Goal: Transaction & Acquisition: Download file/media

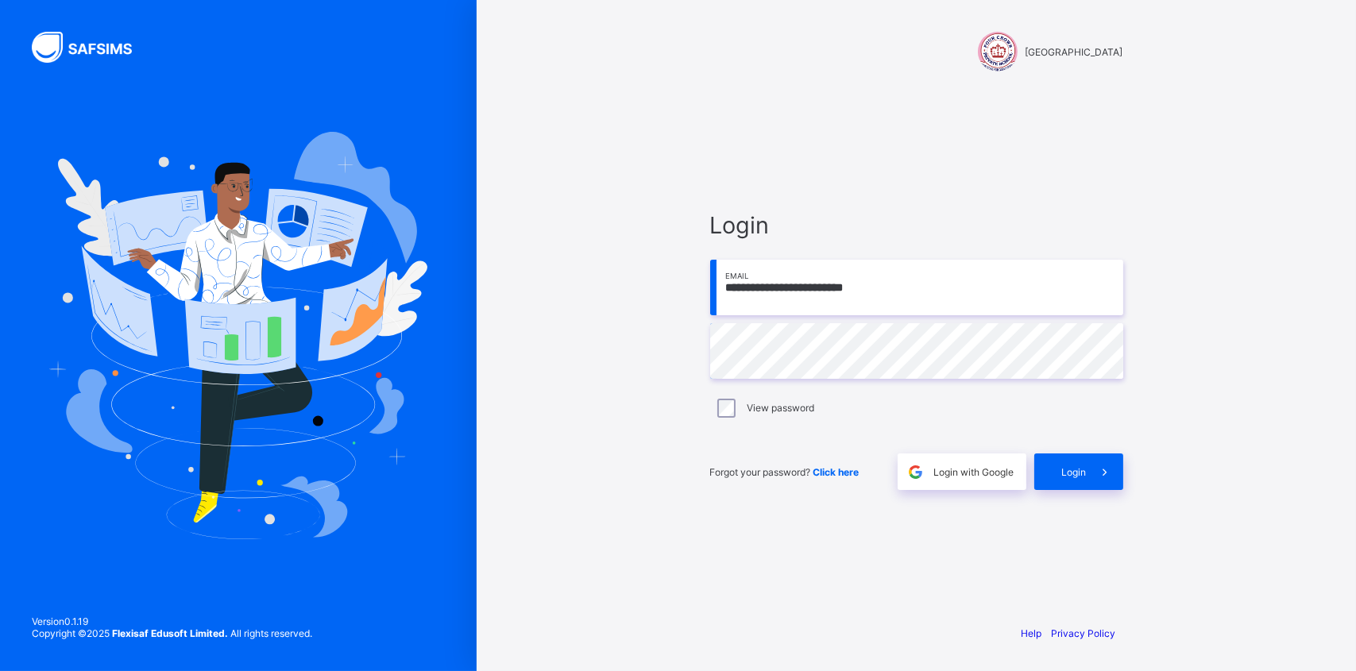
click at [1109, 471] on icon at bounding box center [1105, 472] width 17 height 15
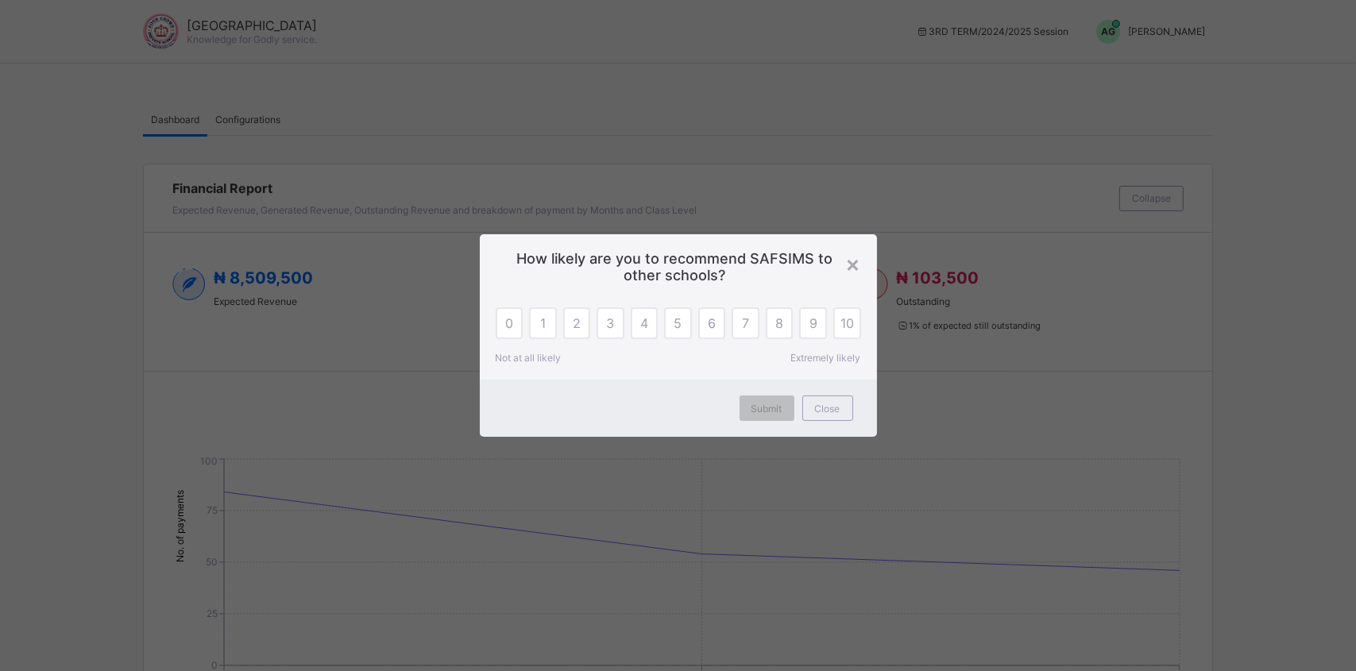
click at [840, 410] on span "Close" at bounding box center [827, 409] width 25 height 12
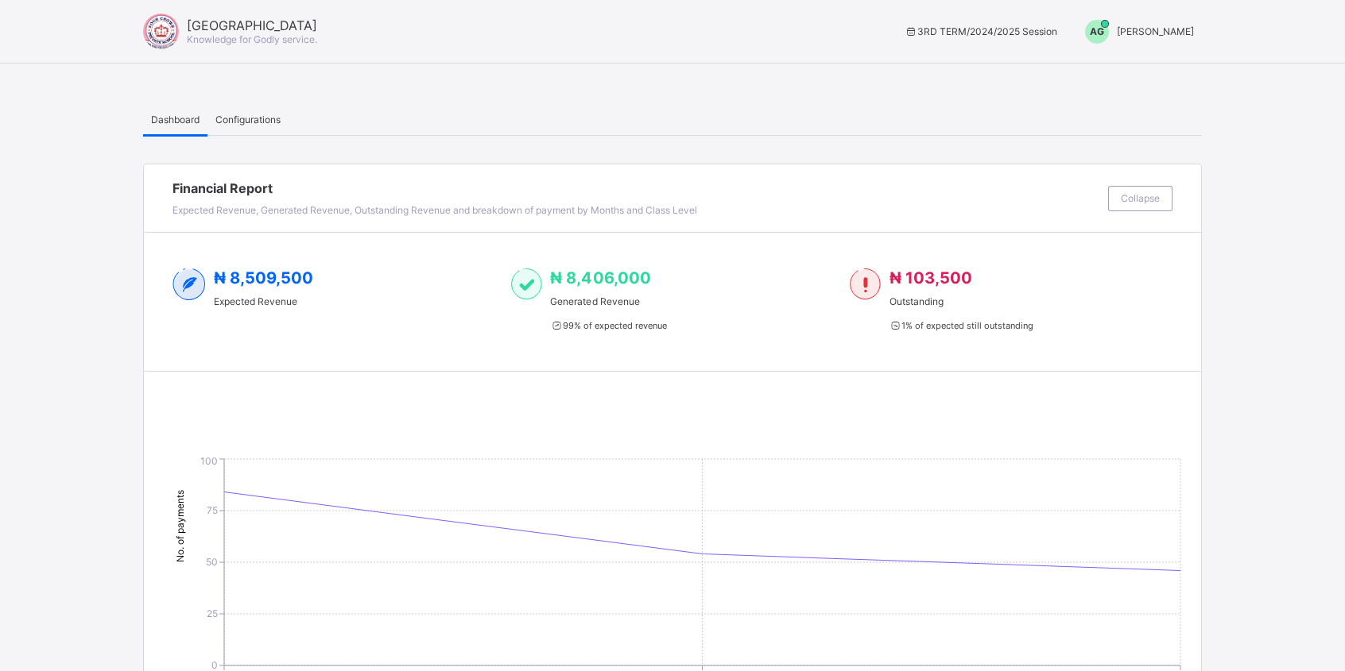
click at [1127, 29] on span "[PERSON_NAME]" at bounding box center [1154, 31] width 77 height 12
click at [1132, 73] on span "Switch to Admin View" at bounding box center [1134, 68] width 121 height 18
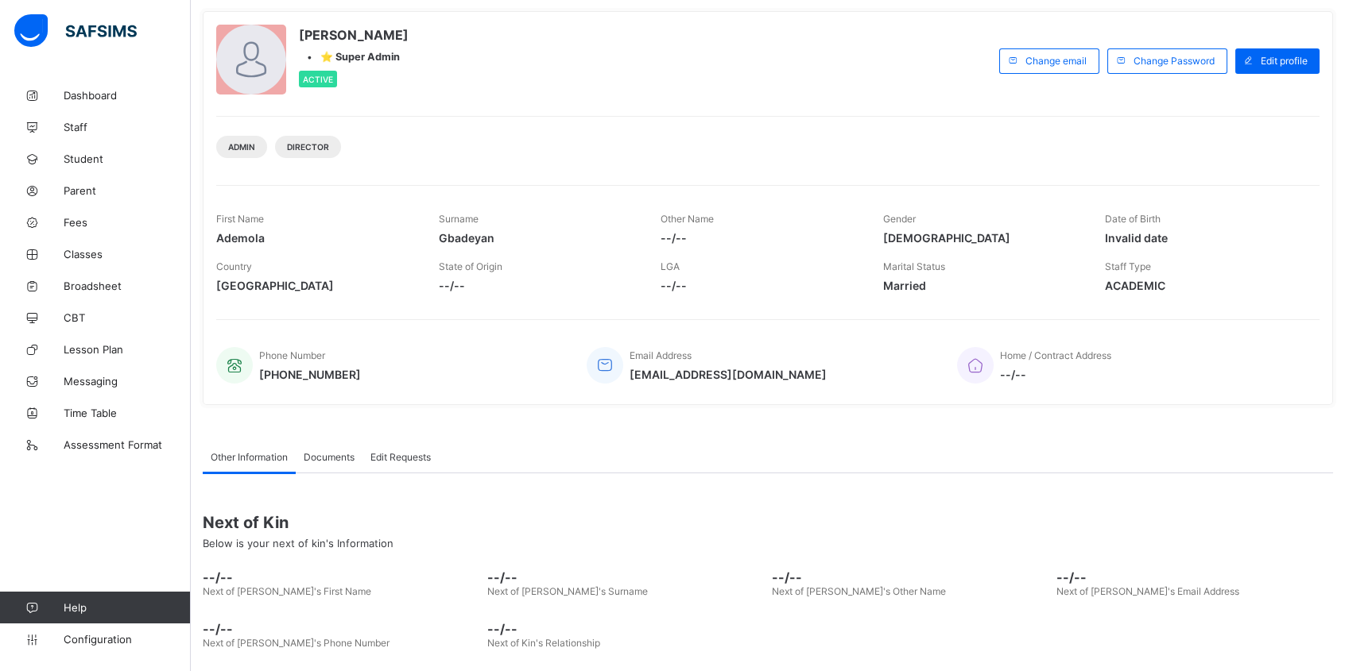
scroll to position [146, 0]
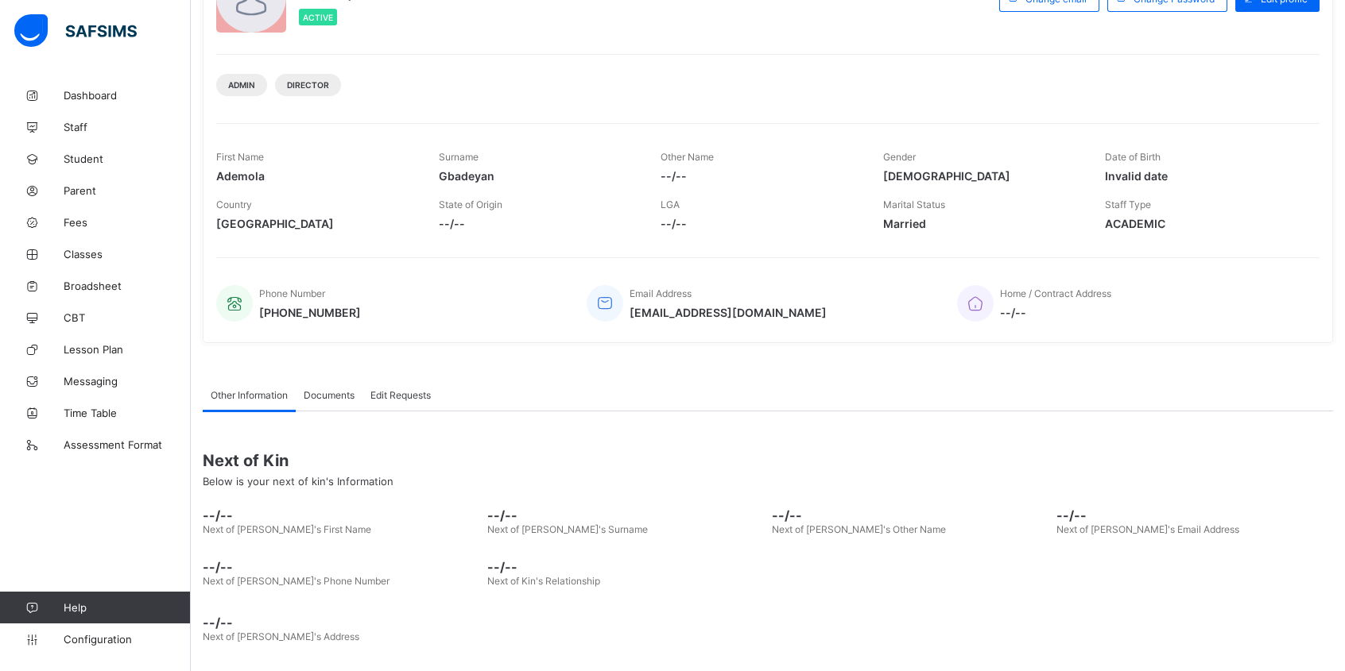
click at [116, 637] on span "Configuration" at bounding box center [127, 639] width 126 height 13
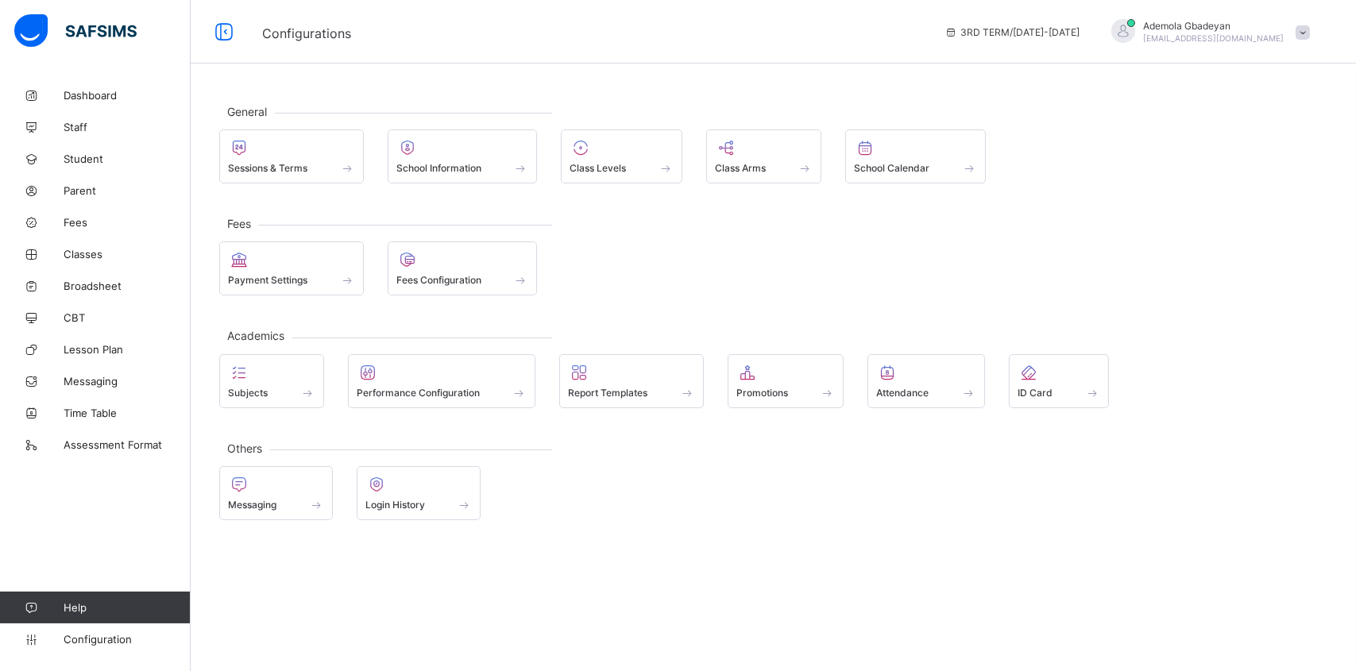
click at [277, 161] on div "Sessions & Terms" at bounding box center [291, 168] width 127 height 14
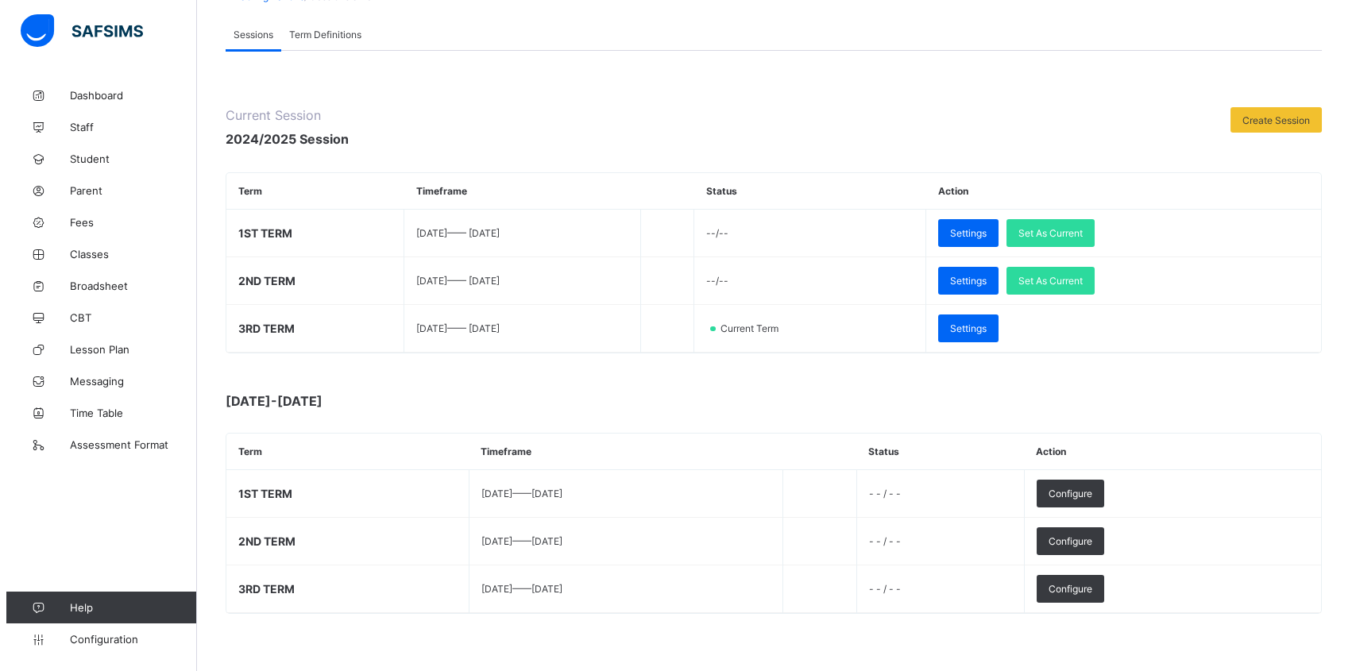
scroll to position [115, 0]
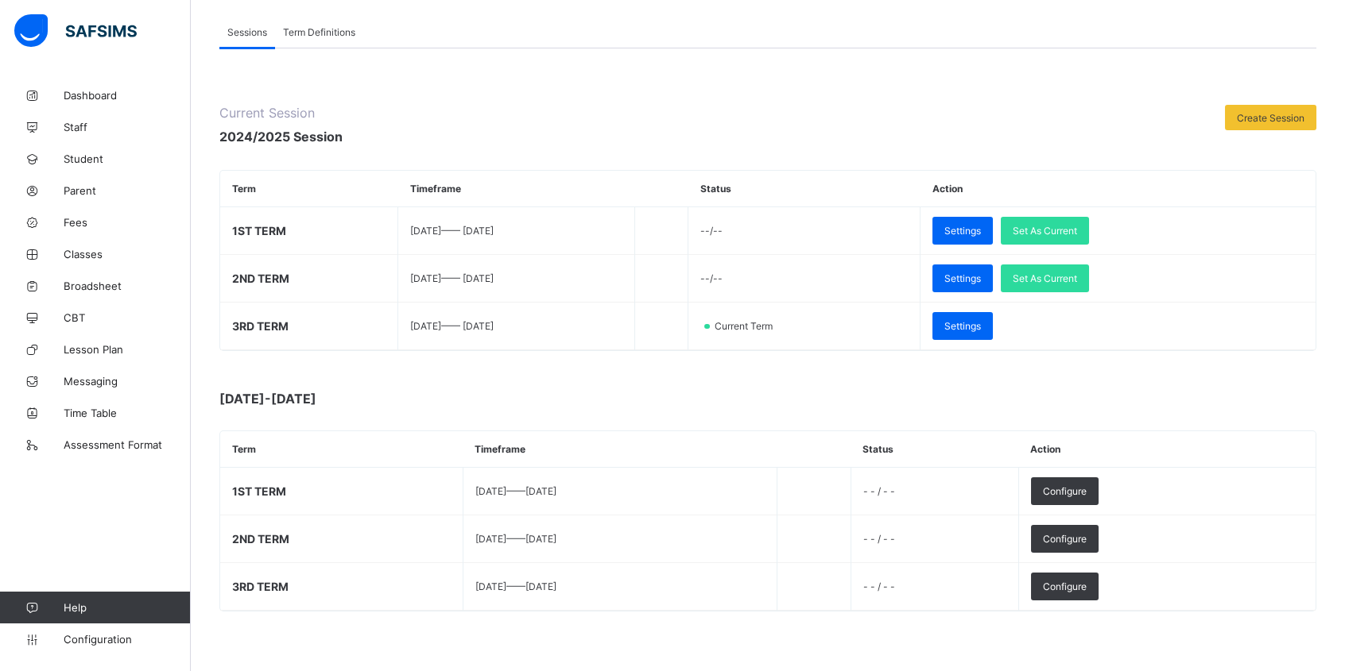
click at [1086, 486] on span "Configure" at bounding box center [1065, 492] width 44 height 12
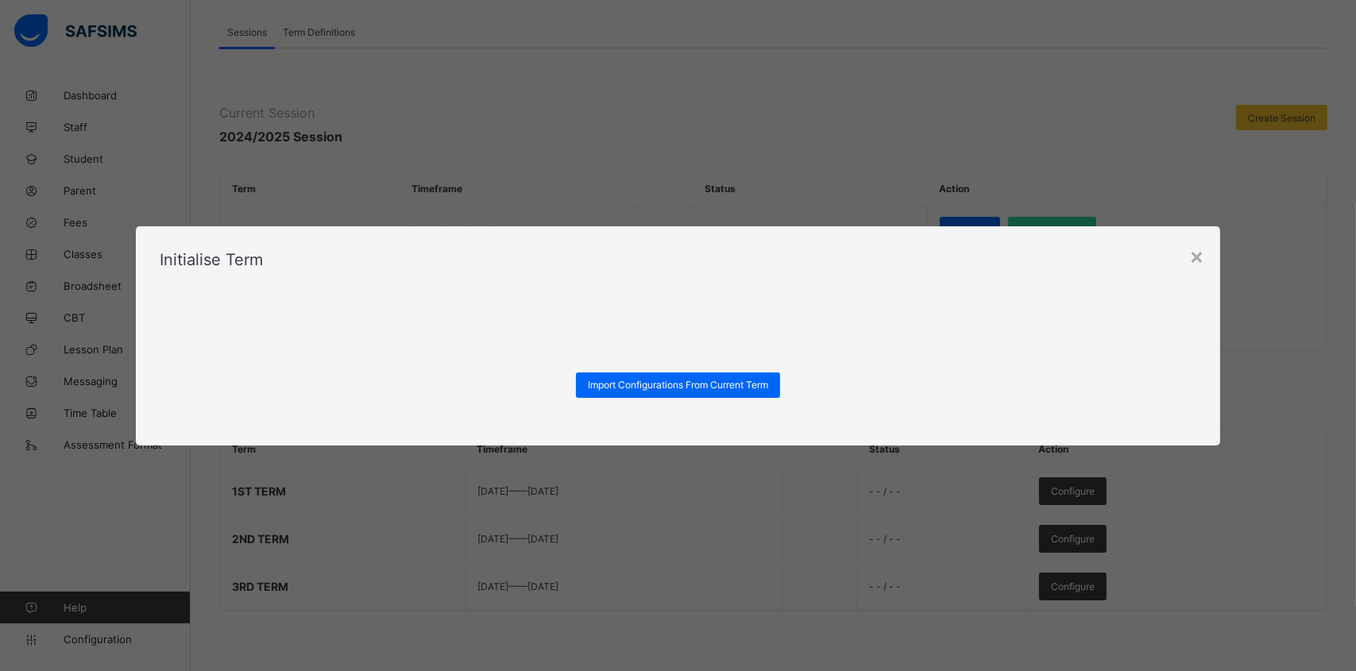
click at [684, 383] on span "Import Configurations From Current Term" at bounding box center [678, 385] width 180 height 12
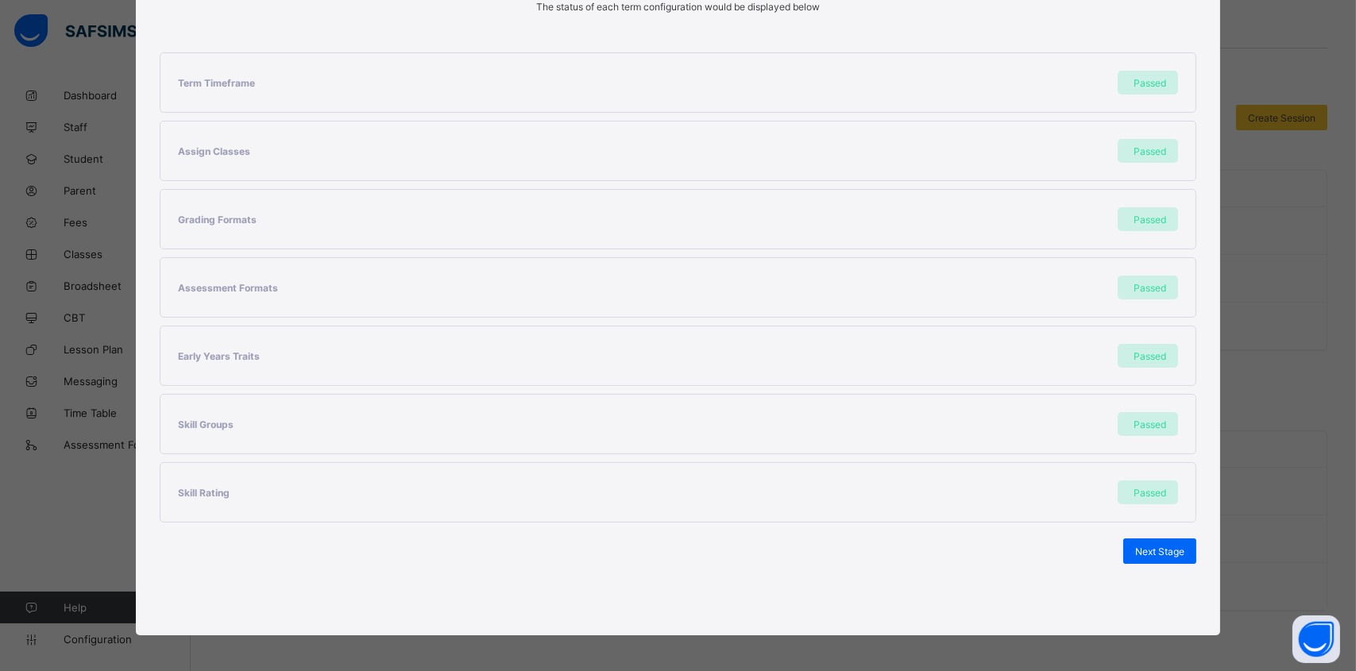
scroll to position [252, 0]
click at [1163, 553] on div "Next Stage" at bounding box center [1160, 550] width 73 height 25
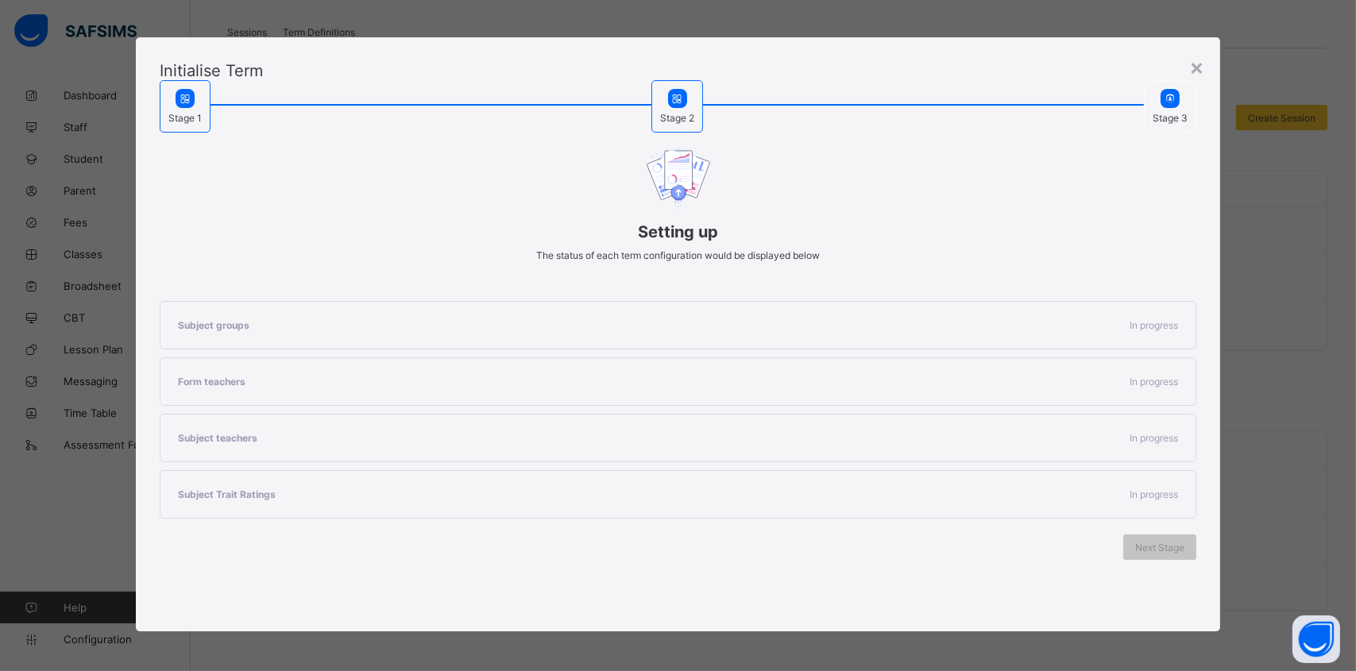
scroll to position [0, 0]
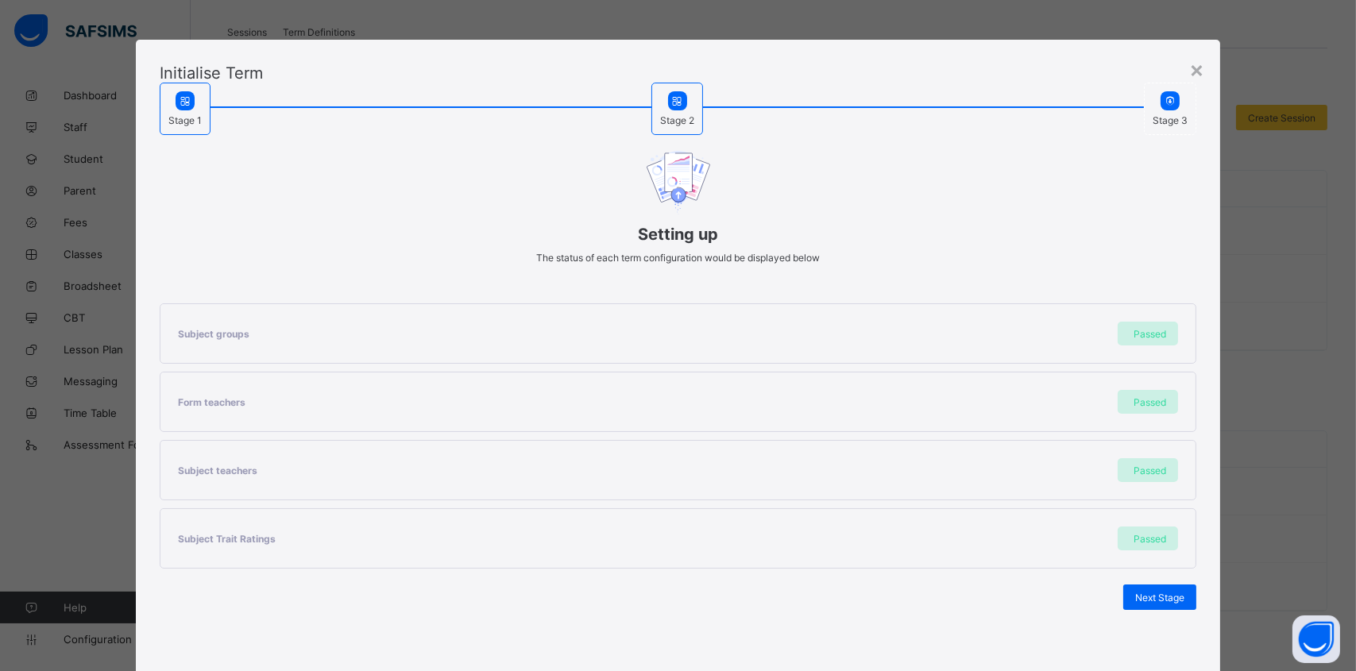
click at [1162, 596] on span "Next Stage" at bounding box center [1160, 598] width 49 height 12
click at [1124, 601] on div "Set As Current Term" at bounding box center [1140, 597] width 113 height 25
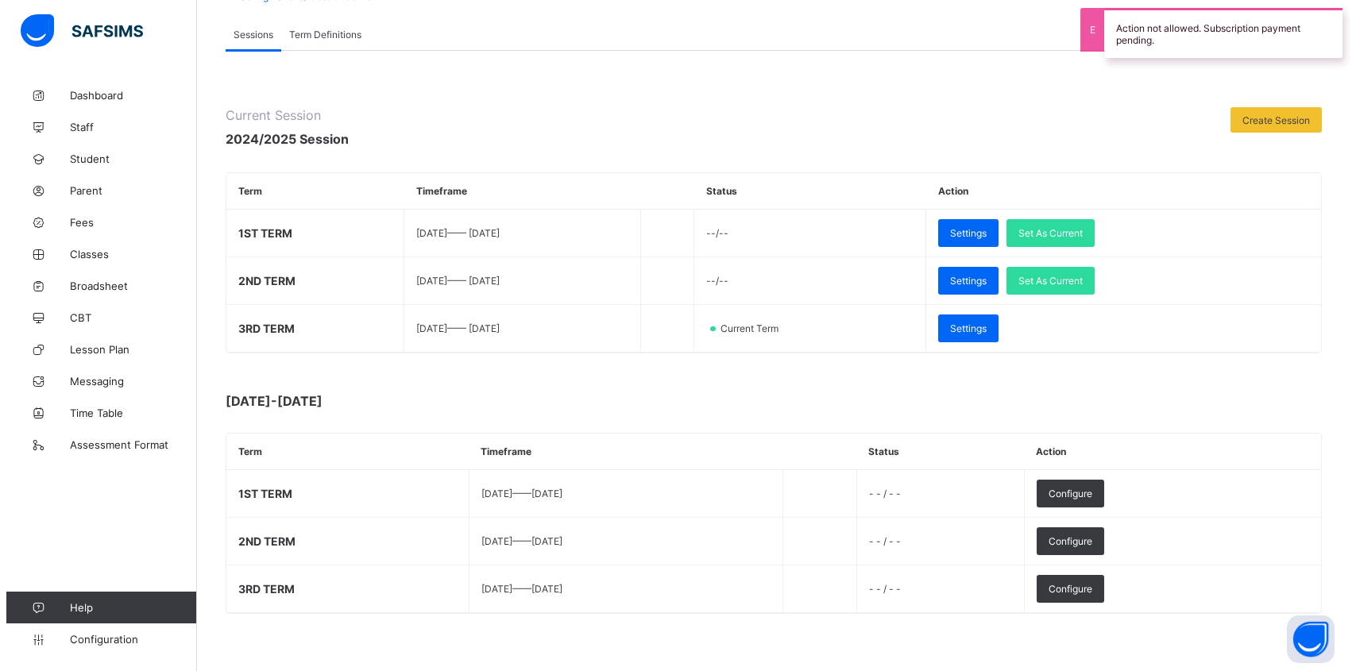
scroll to position [115, 0]
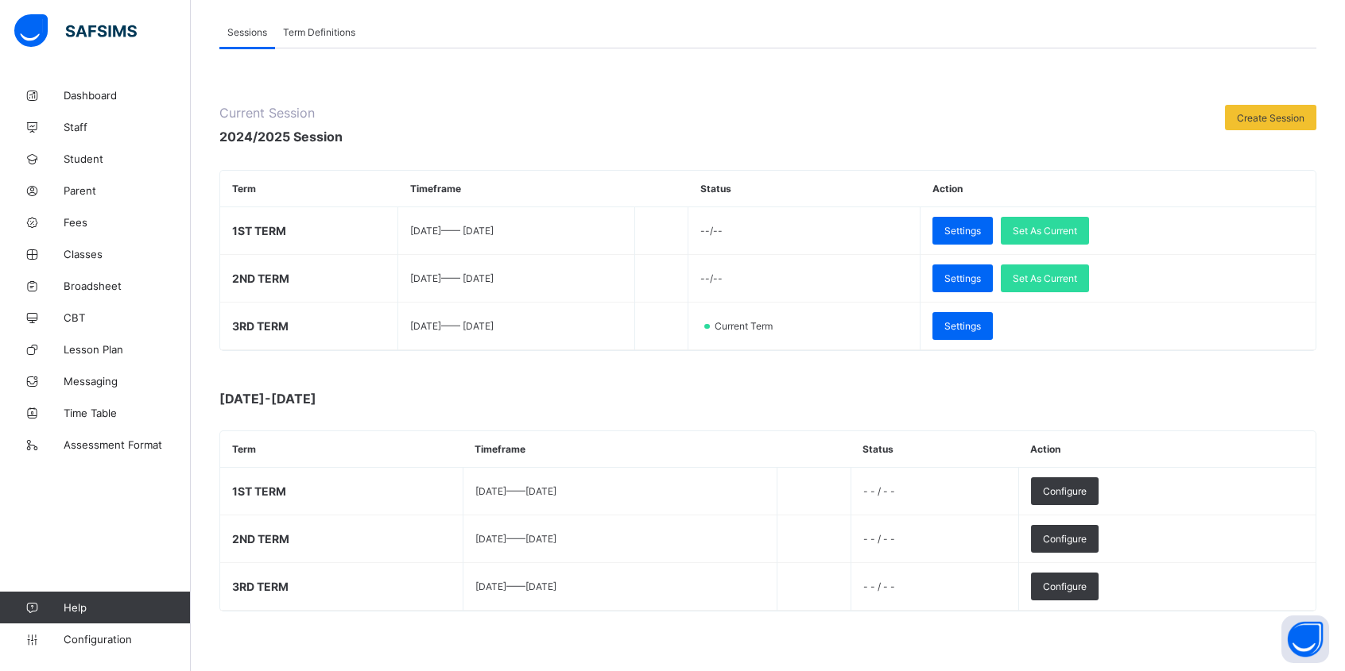
click at [1098, 479] on div "Configure" at bounding box center [1065, 492] width 68 height 28
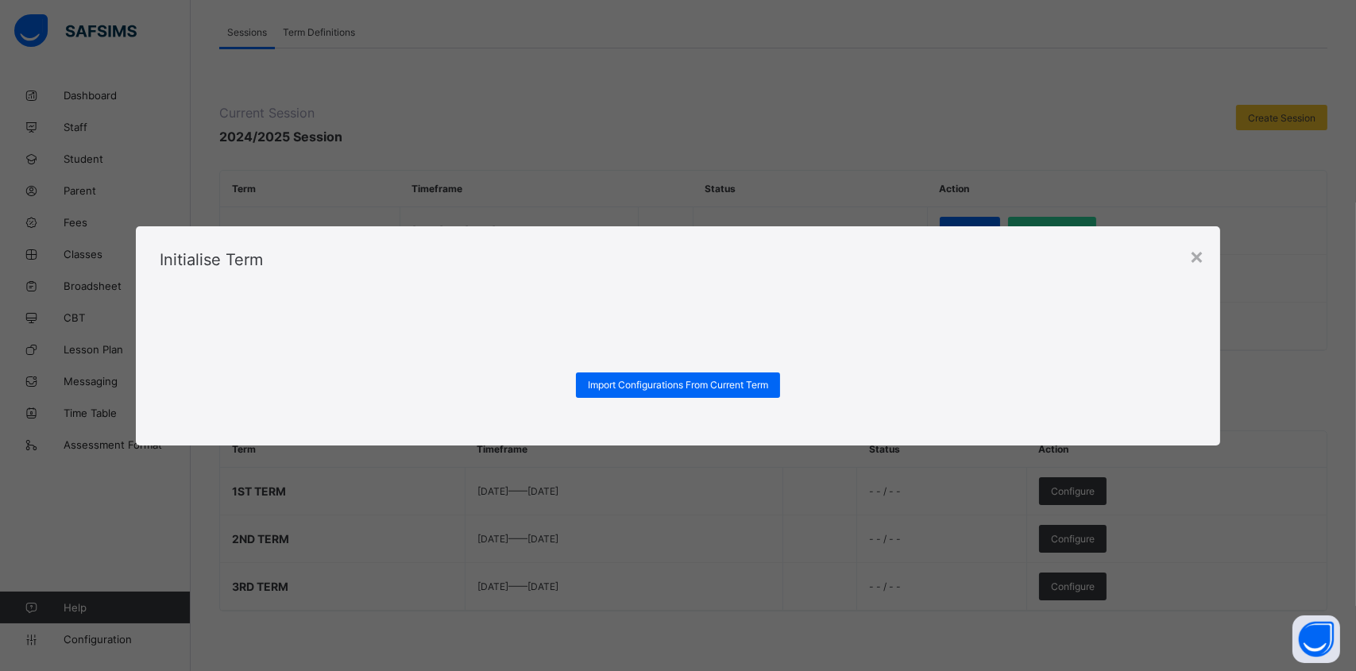
click at [682, 379] on span "Import Configurations From Current Term" at bounding box center [678, 385] width 180 height 12
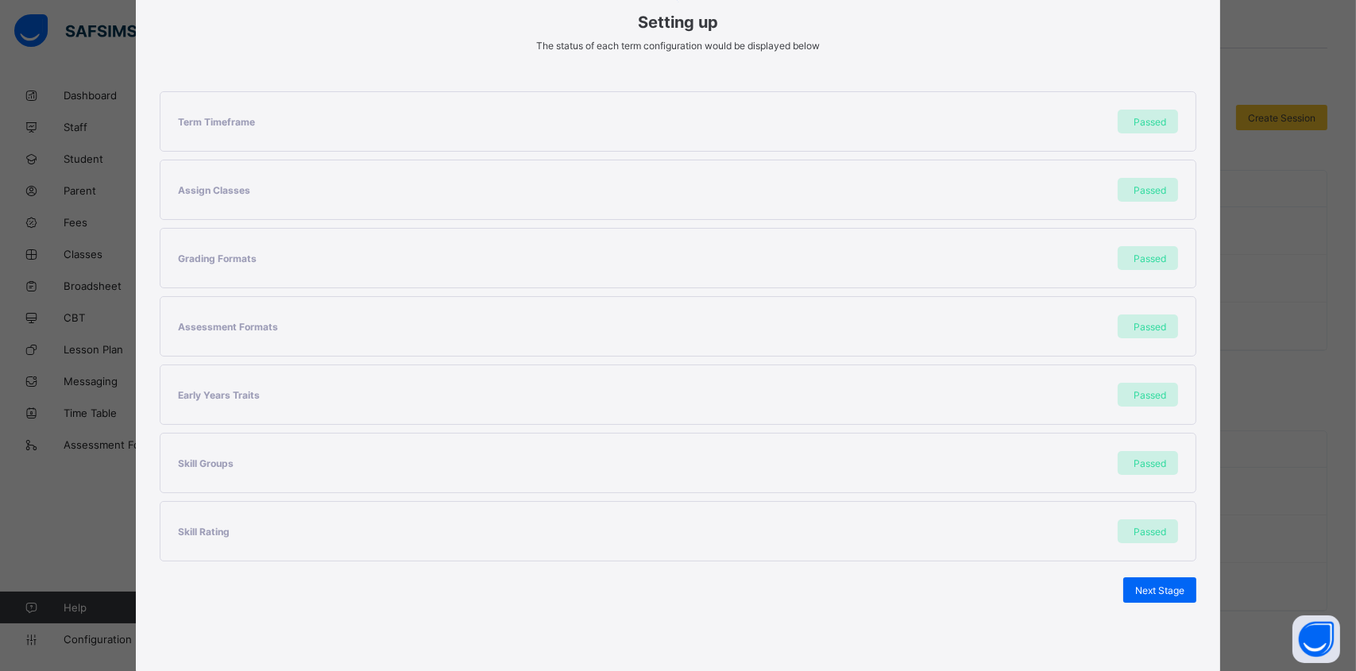
scroll to position [252, 0]
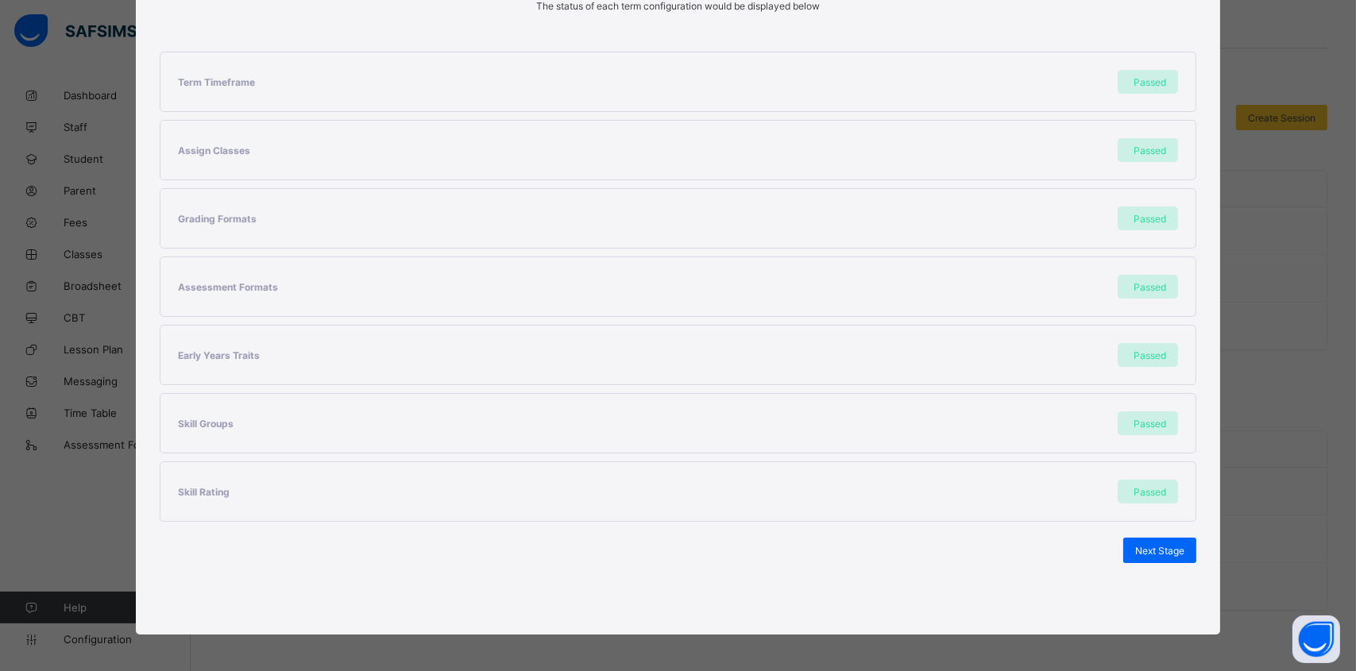
click at [1161, 545] on span "Next Stage" at bounding box center [1160, 551] width 49 height 12
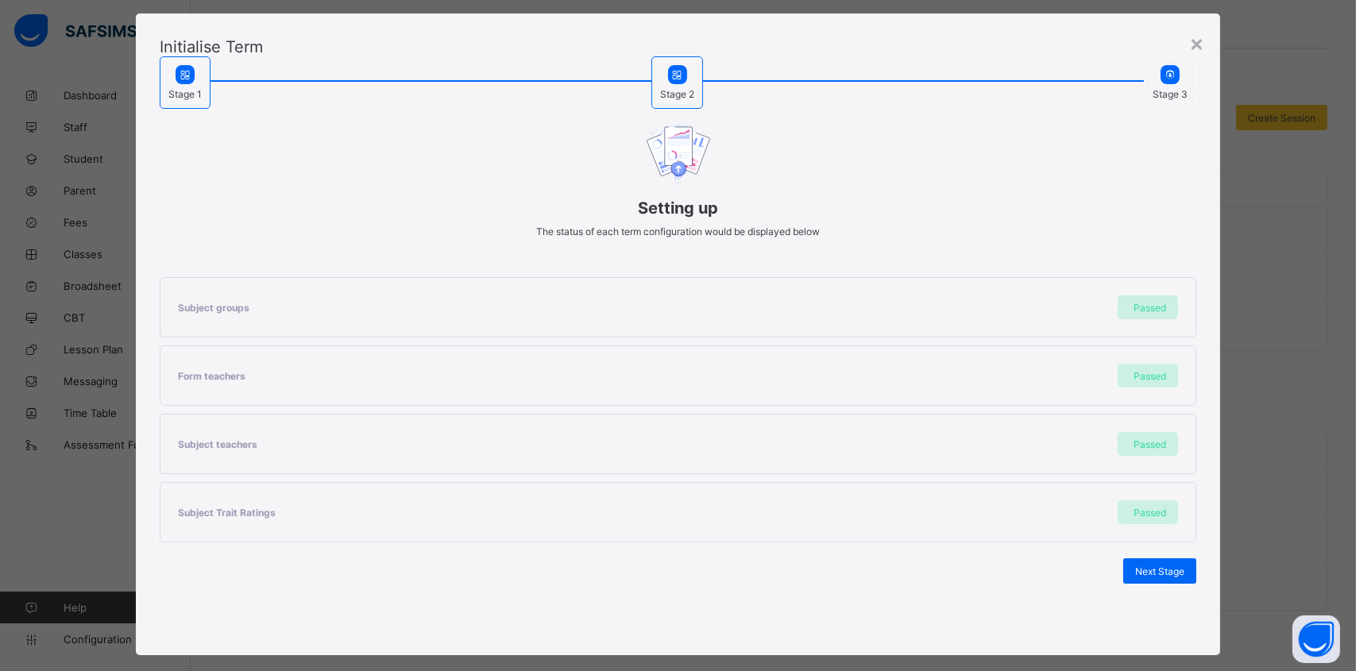
scroll to position [48, 0]
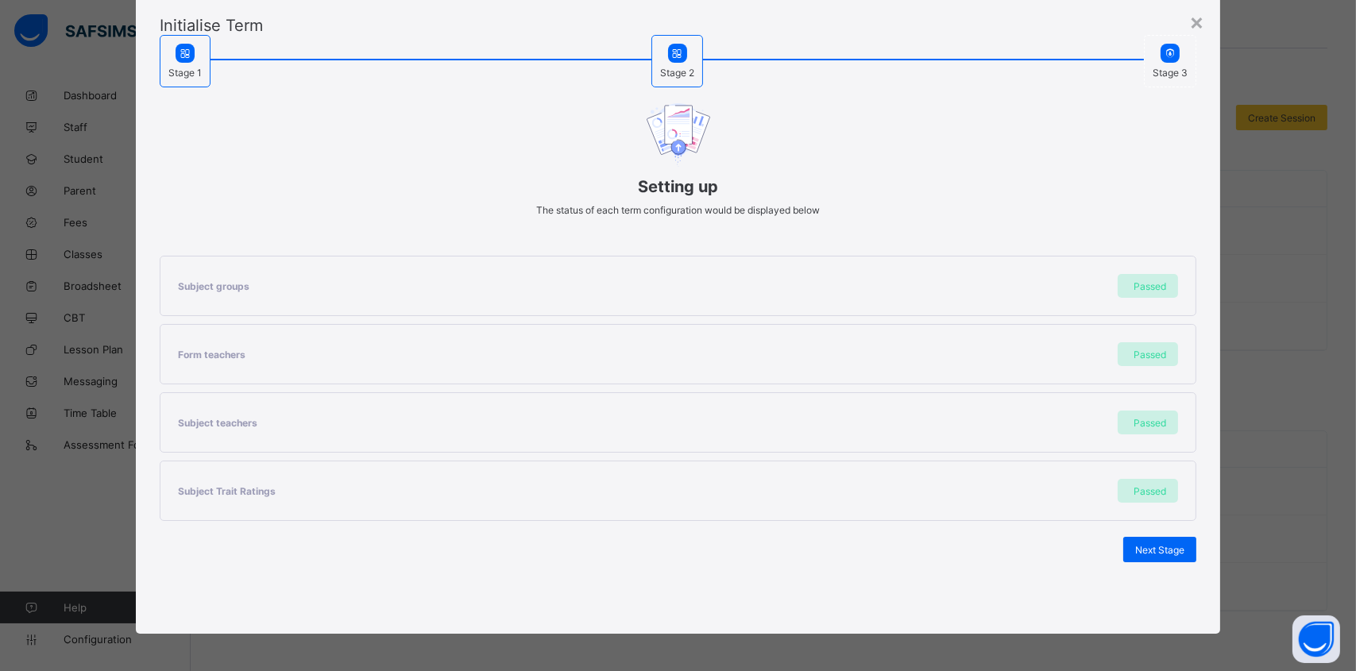
click at [1137, 544] on span "Next Stage" at bounding box center [1160, 550] width 49 height 12
click at [1141, 545] on span "Set As Current Term" at bounding box center [1140, 550] width 89 height 12
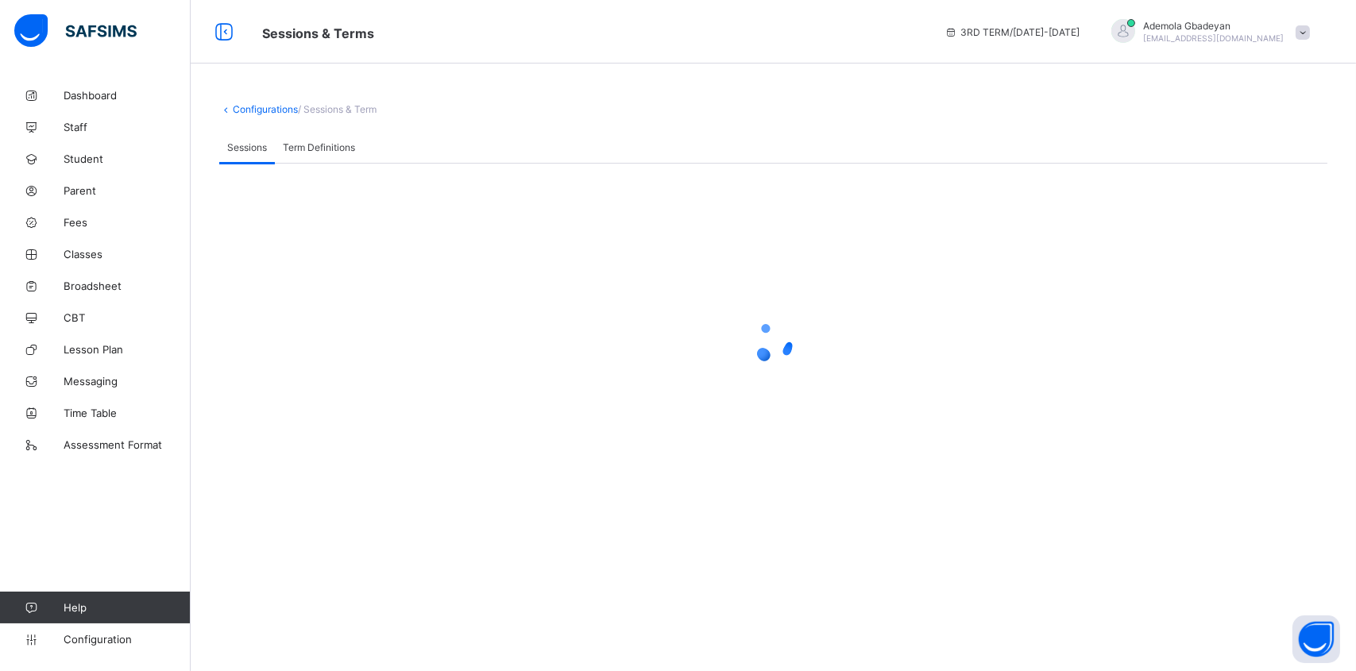
scroll to position [0, 0]
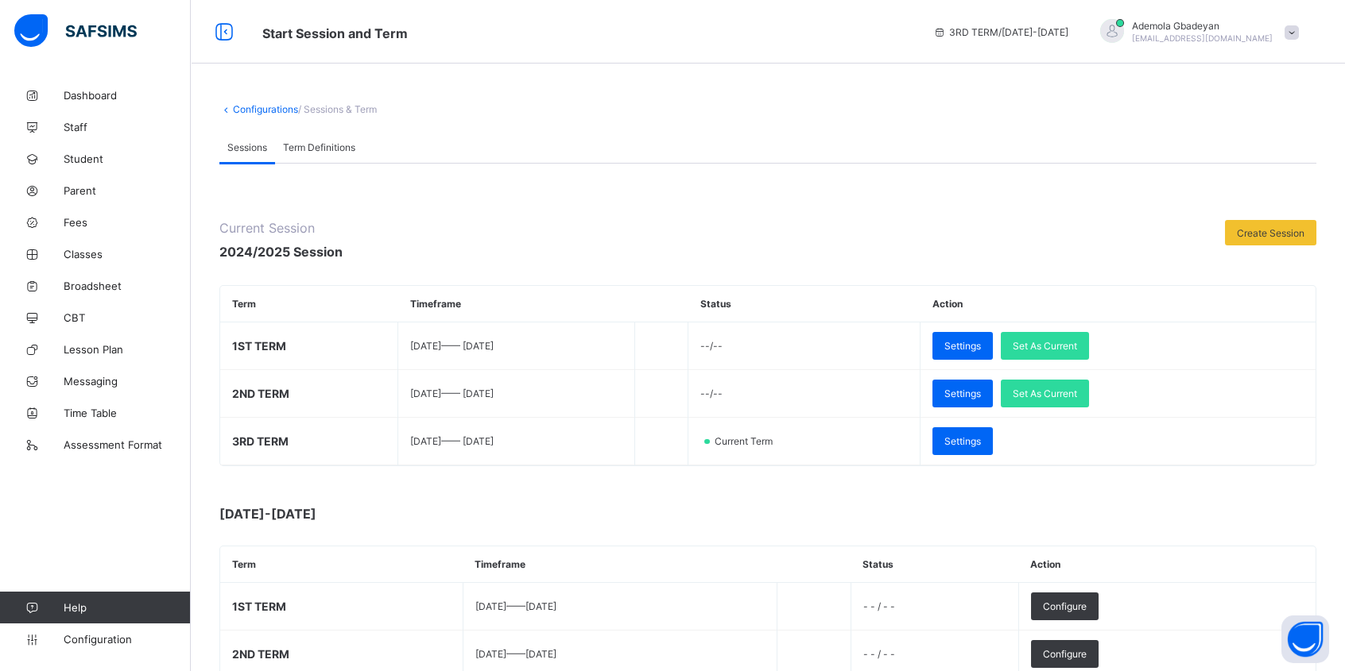
click at [64, 223] on span "Fees" at bounding box center [127, 222] width 127 height 13
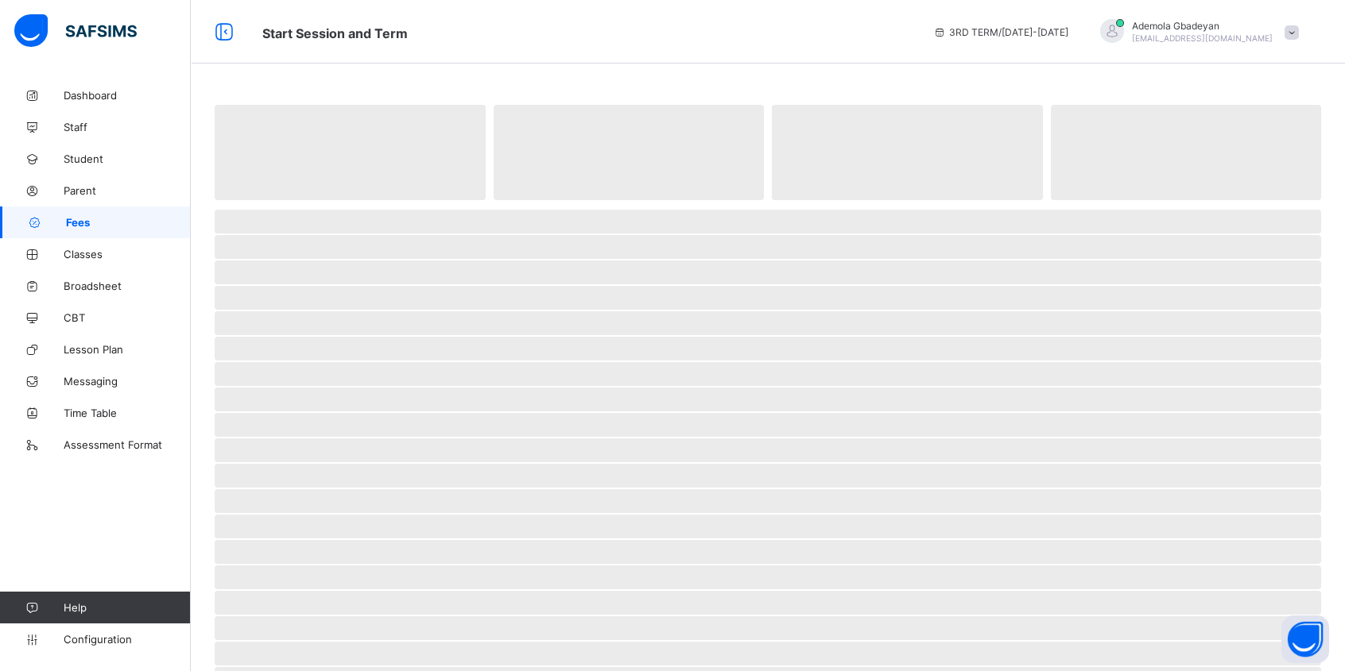
click at [1298, 28] on span at bounding box center [1291, 32] width 14 height 14
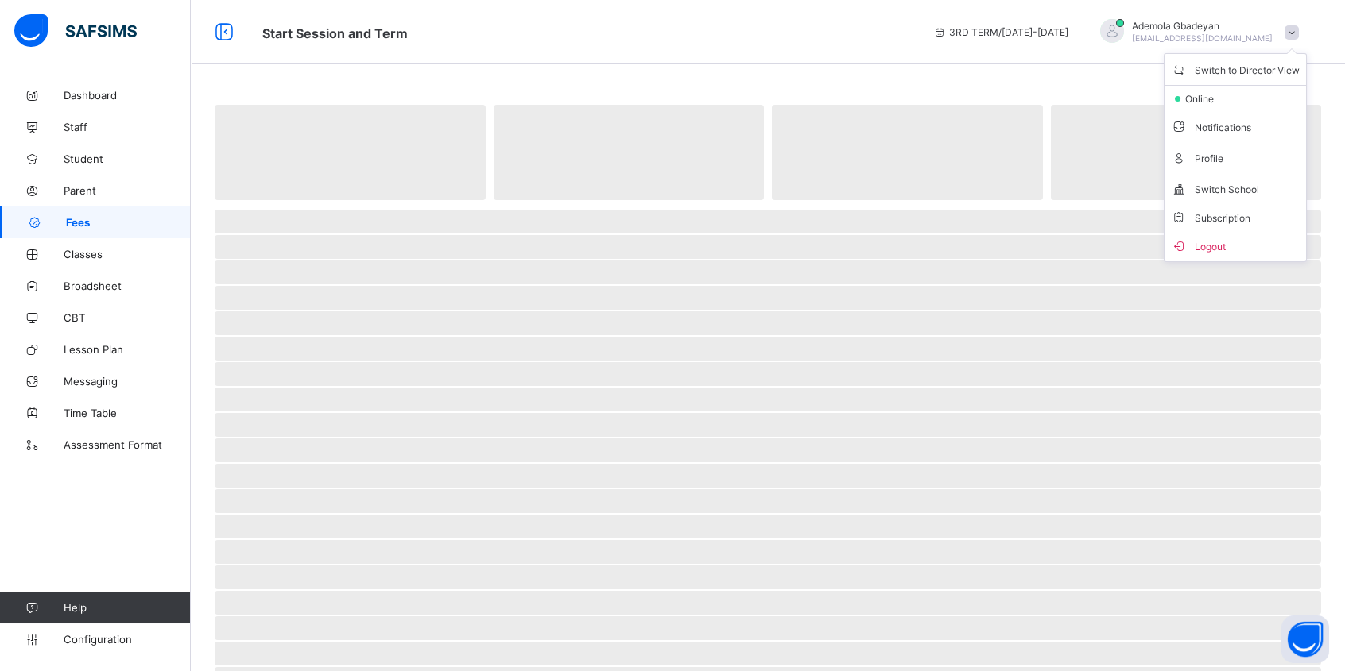
click at [1222, 220] on span "Subscription" at bounding box center [1210, 218] width 79 height 12
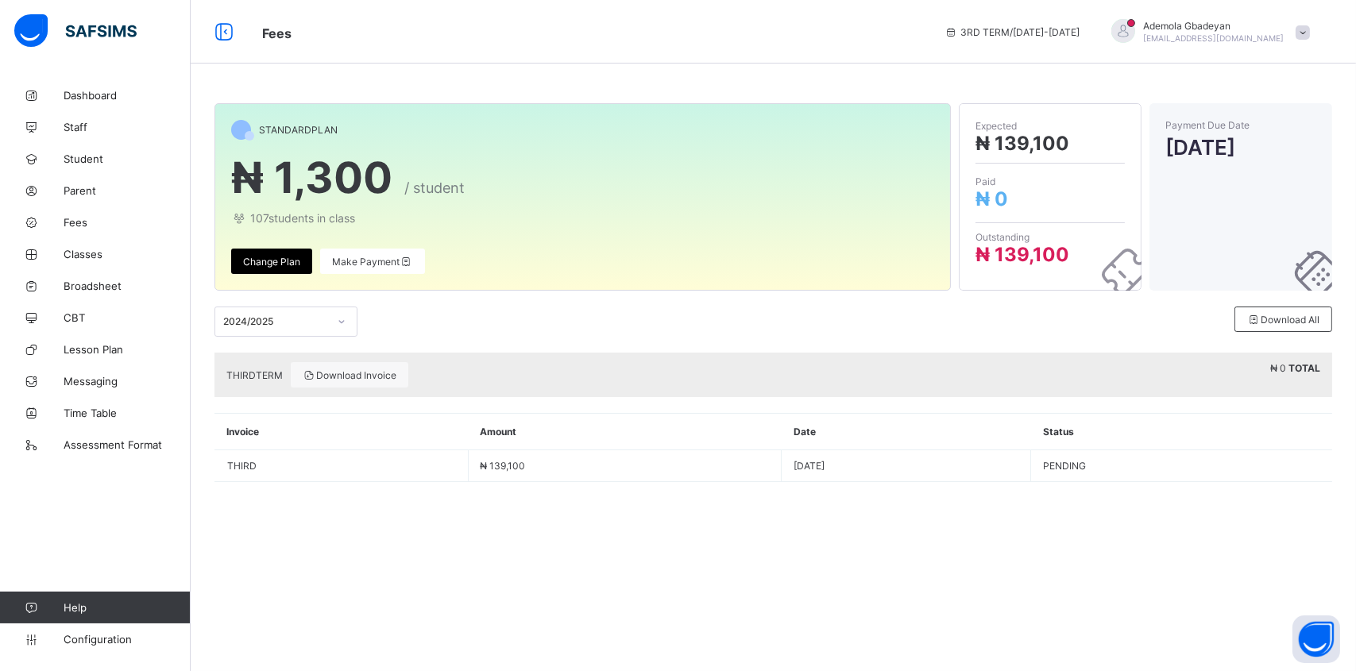
click at [1297, 31] on span at bounding box center [1303, 32] width 14 height 14
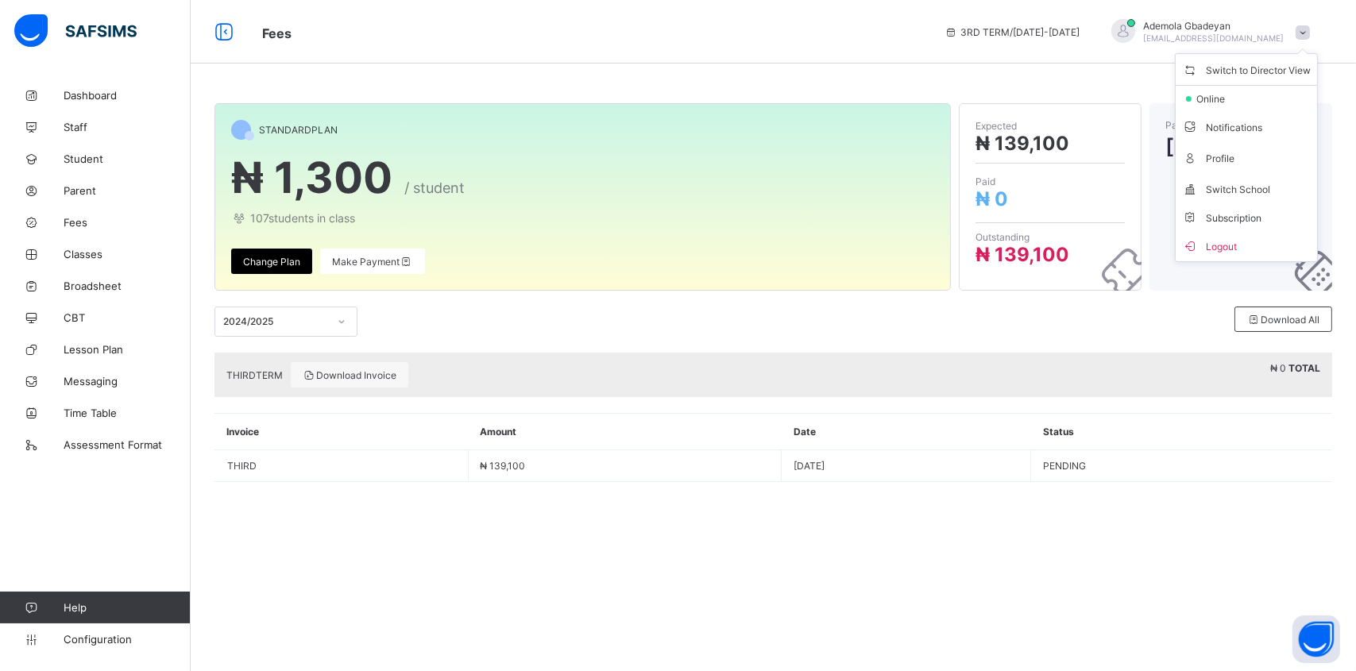
click at [482, 330] on div "2024/2025" at bounding box center [353, 322] width 277 height 30
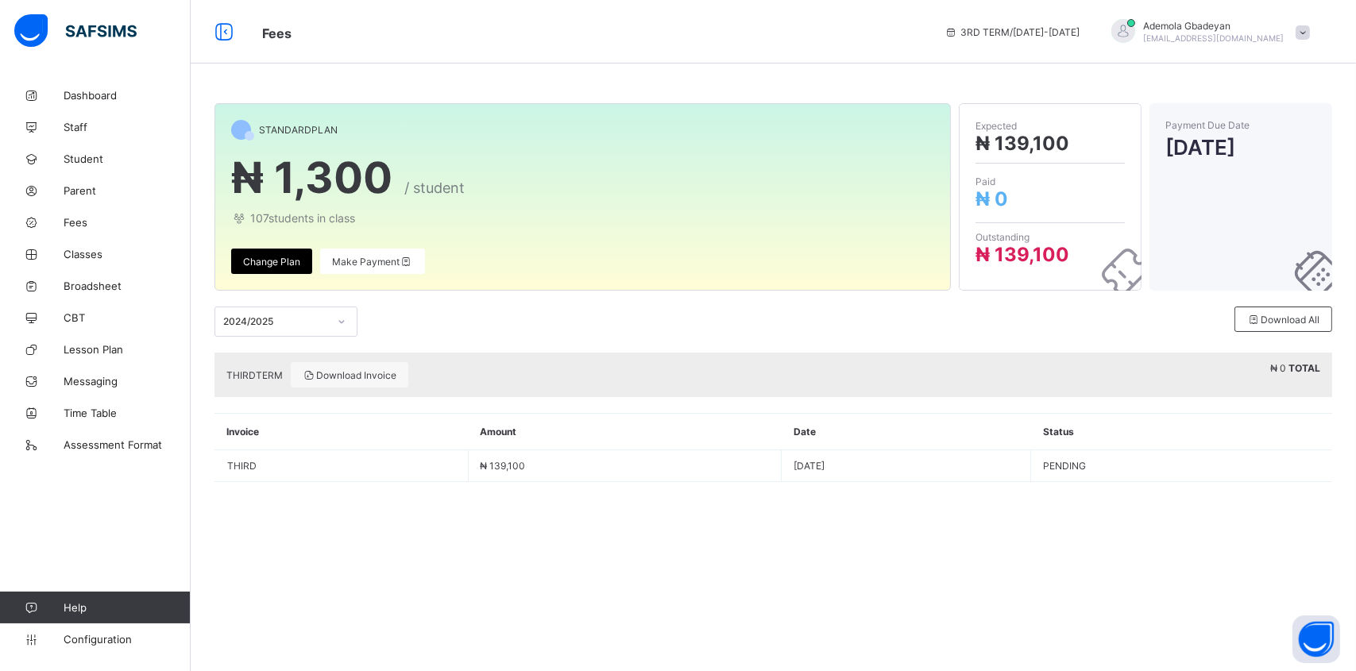
click at [352, 378] on span "Download Invoice" at bounding box center [350, 376] width 94 height 12
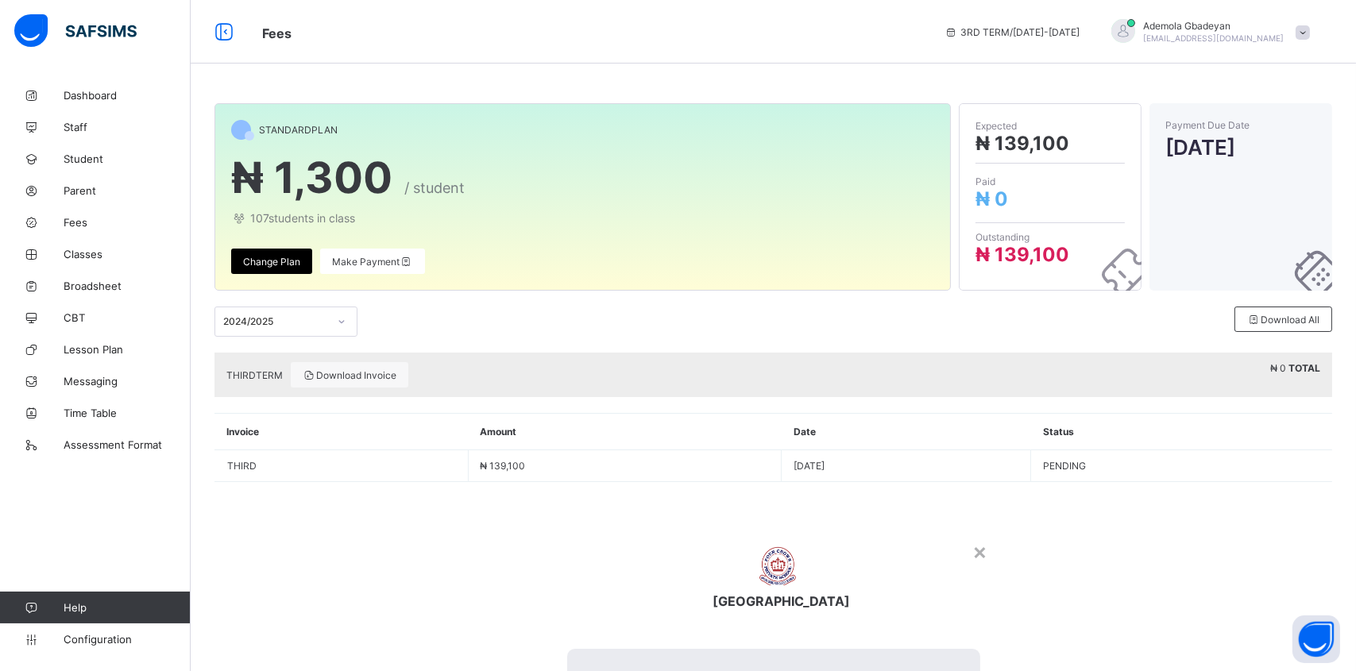
click at [973, 538] on div "×" at bounding box center [980, 551] width 15 height 27
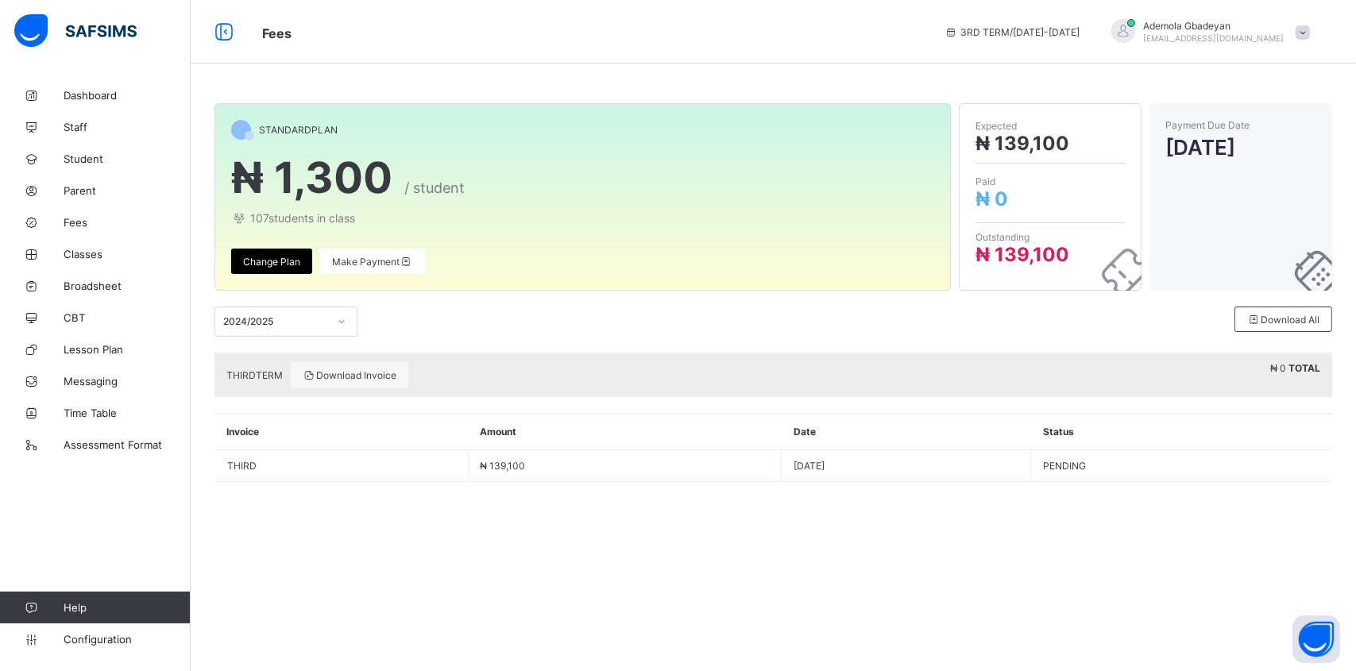
click at [96, 160] on span "Student" at bounding box center [127, 159] width 127 height 13
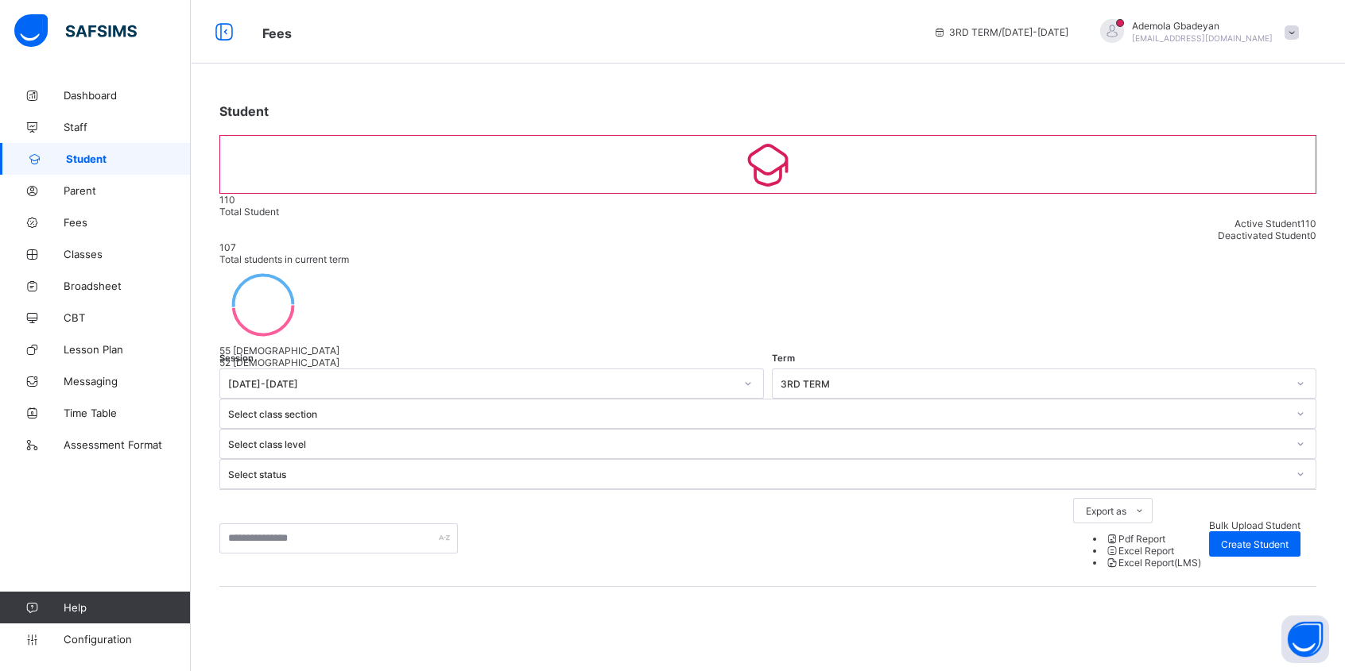
click at [93, 93] on span "Dashboard" at bounding box center [127, 95] width 127 height 13
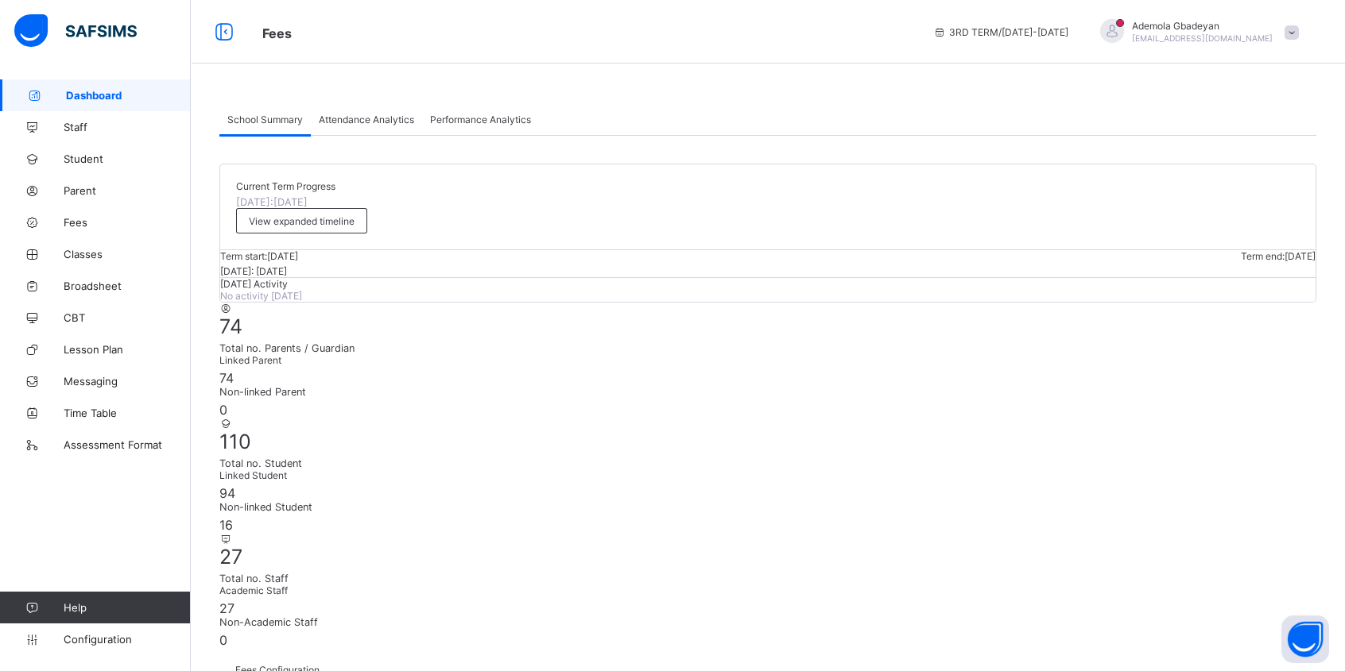
click at [1298, 26] on span at bounding box center [1291, 32] width 14 height 14
click at [1244, 64] on span "Switch to Director View" at bounding box center [1235, 69] width 129 height 18
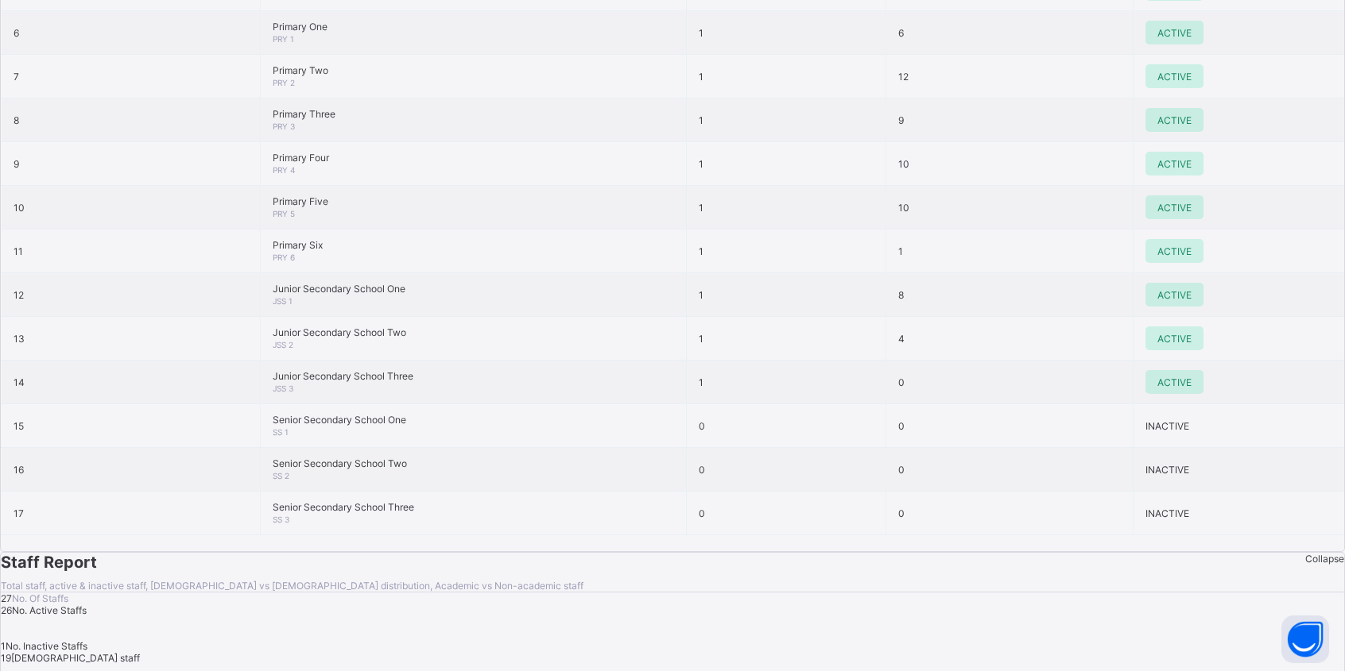
scroll to position [1669, 0]
click at [1157, 213] on span "ACTIVE" at bounding box center [1174, 207] width 34 height 12
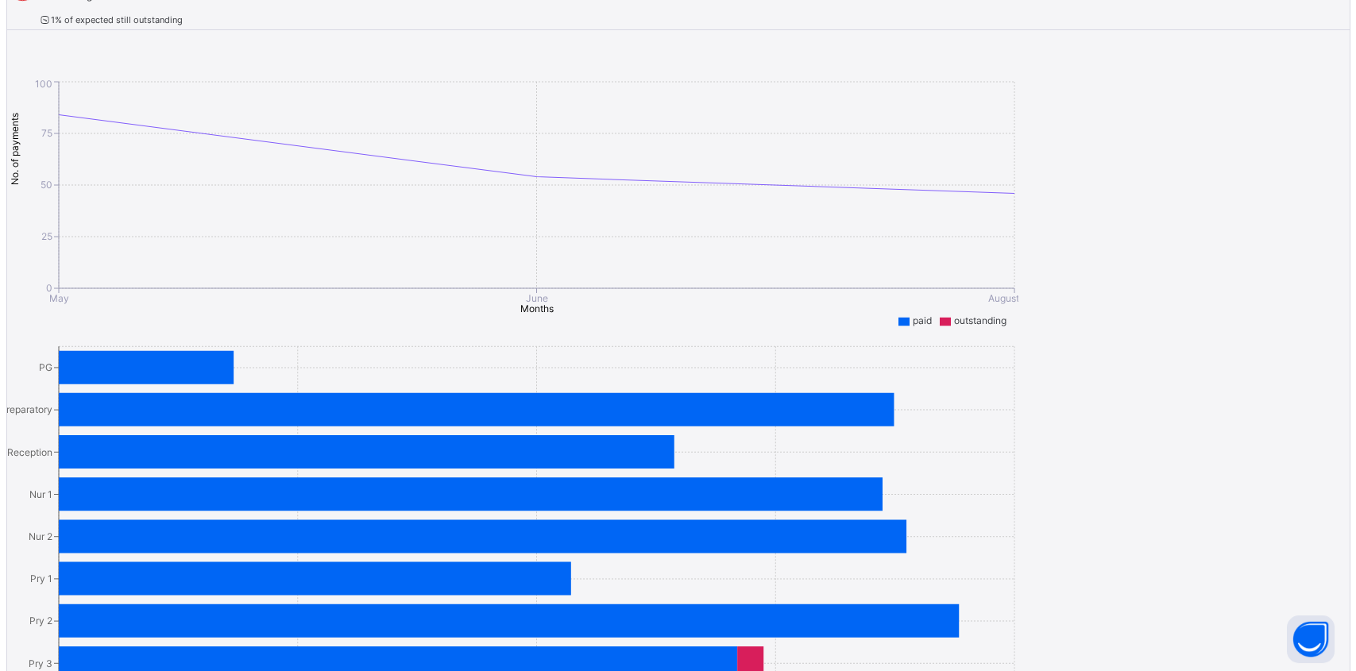
scroll to position [0, 0]
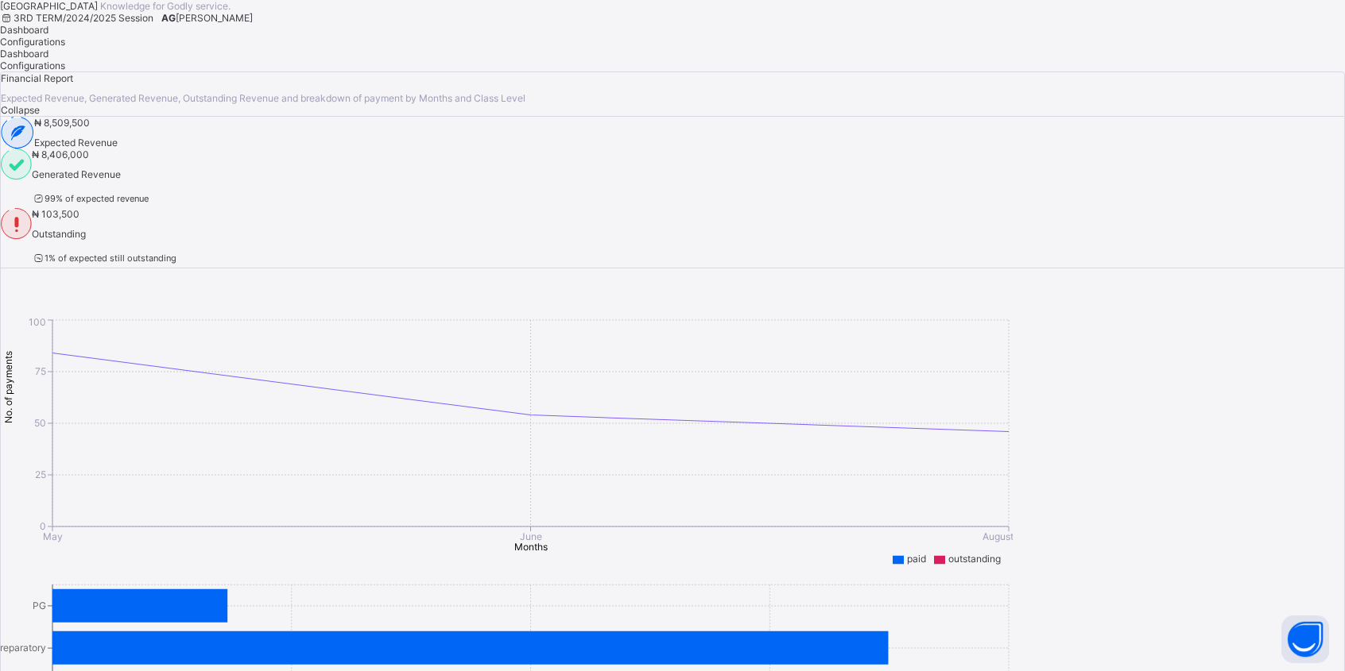
click at [253, 24] on span "Ademola Gbadeyan" at bounding box center [214, 18] width 77 height 12
click at [253, 89] on span "Logout" at bounding box center [193, 80] width 121 height 18
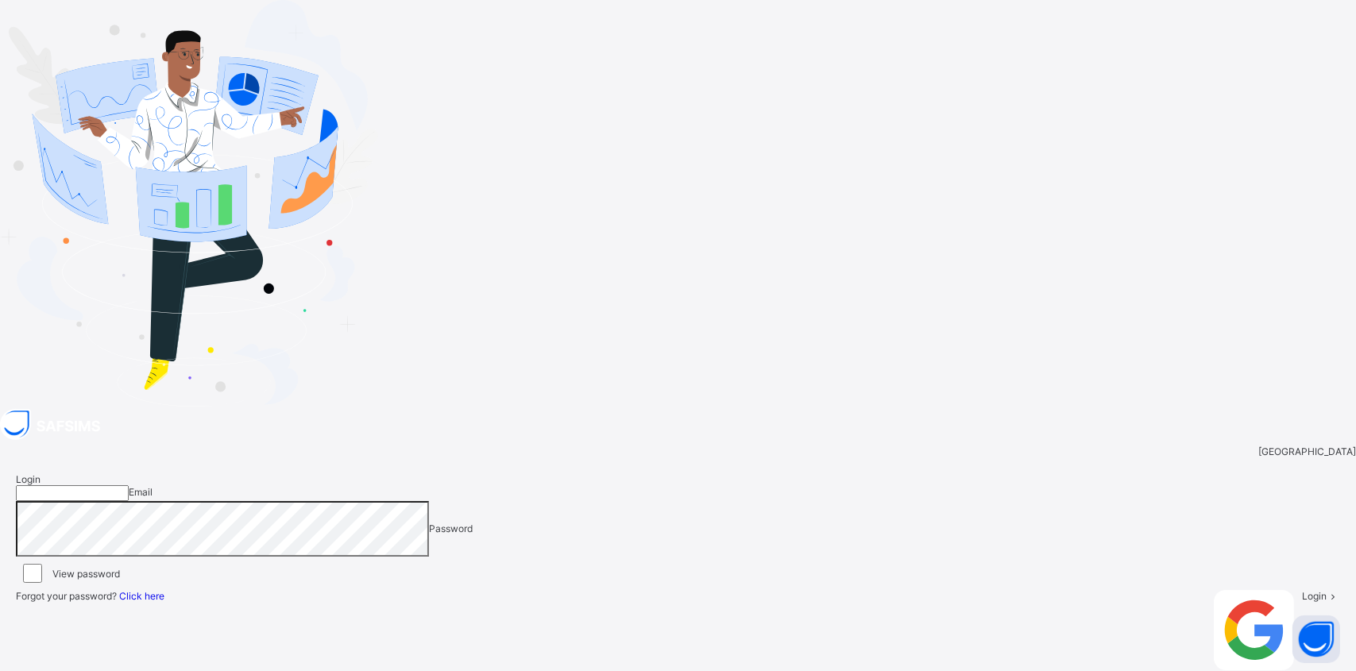
click at [129, 486] on input "email" at bounding box center [72, 494] width 113 height 16
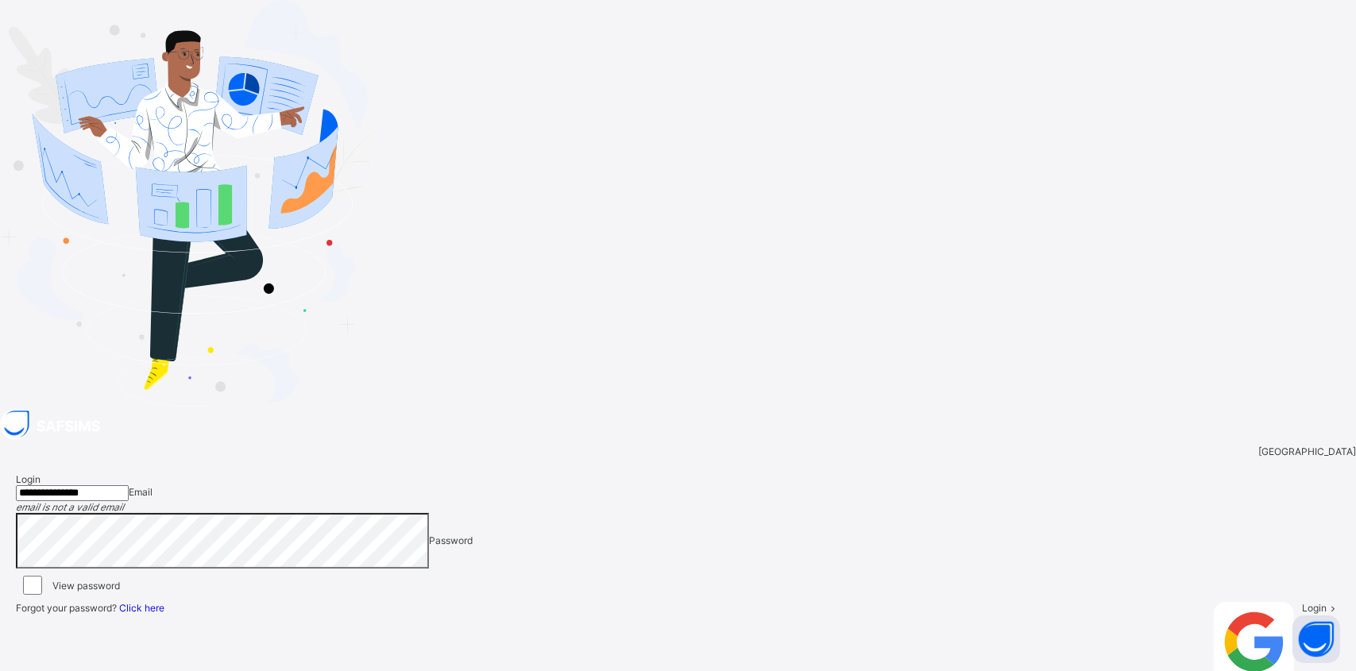
type input "**********"
click at [1056, 446] on div "Four Crown Private School" at bounding box center [678, 452] width 1356 height 12
click at [1259, 446] on span "Four Crown Private School" at bounding box center [1308, 452] width 98 height 12
click at [1066, 446] on div "Four Crown Private School" at bounding box center [678, 452] width 1356 height 12
click at [1259, 446] on span "Four Crown Private School" at bounding box center [1308, 452] width 98 height 12
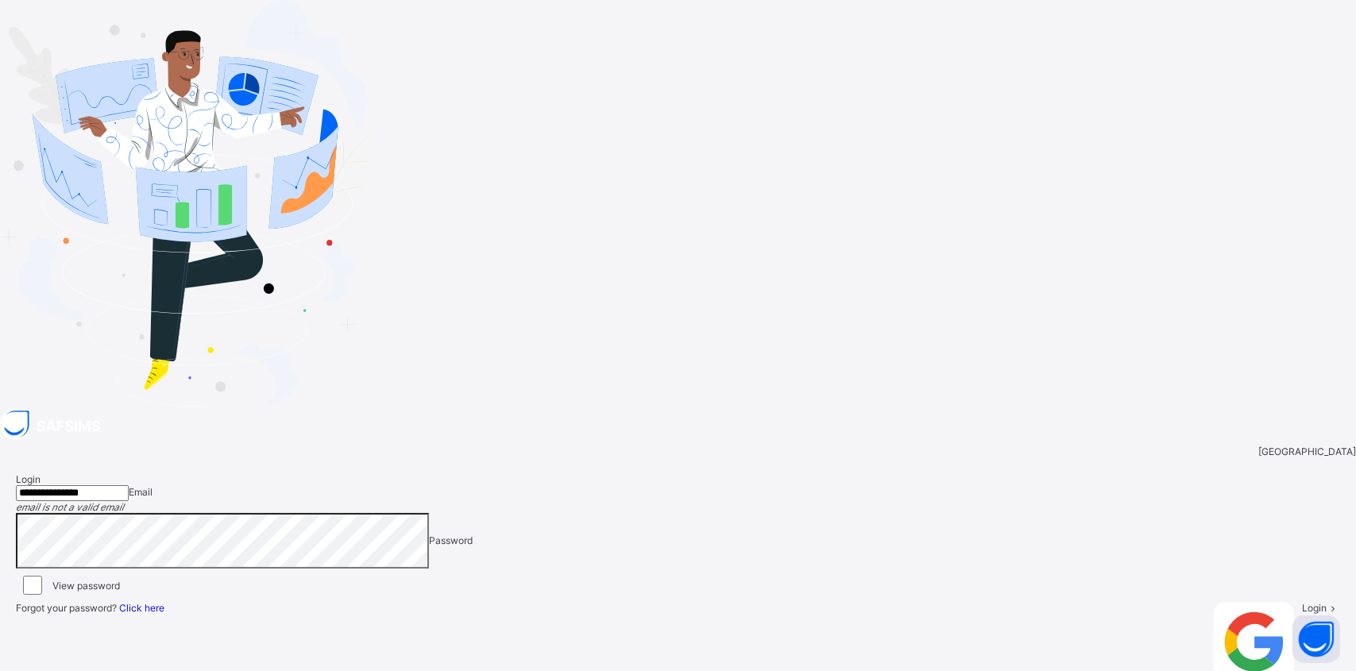
click at [129, 486] on input "**********" at bounding box center [72, 494] width 113 height 16
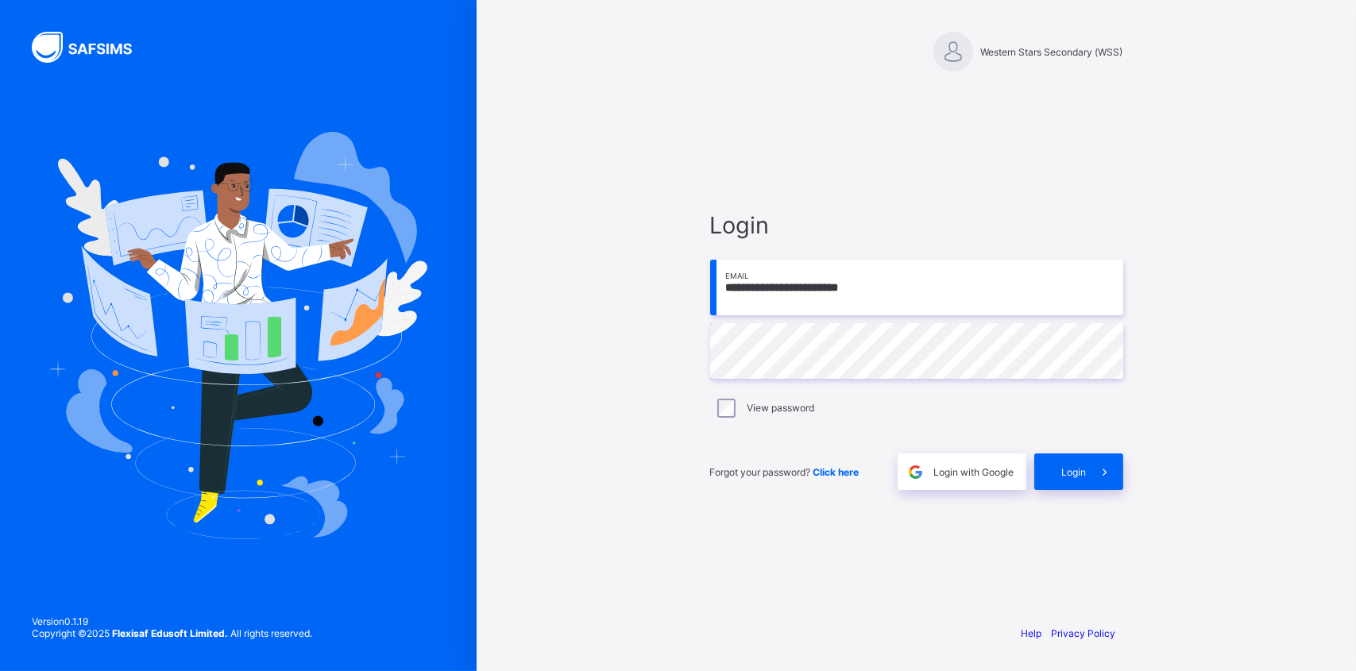
click at [1078, 478] on div "Login" at bounding box center [1079, 472] width 89 height 37
click at [861, 287] on input "**********" at bounding box center [916, 288] width 413 height 56
click at [864, 288] on input "**********" at bounding box center [916, 288] width 413 height 56
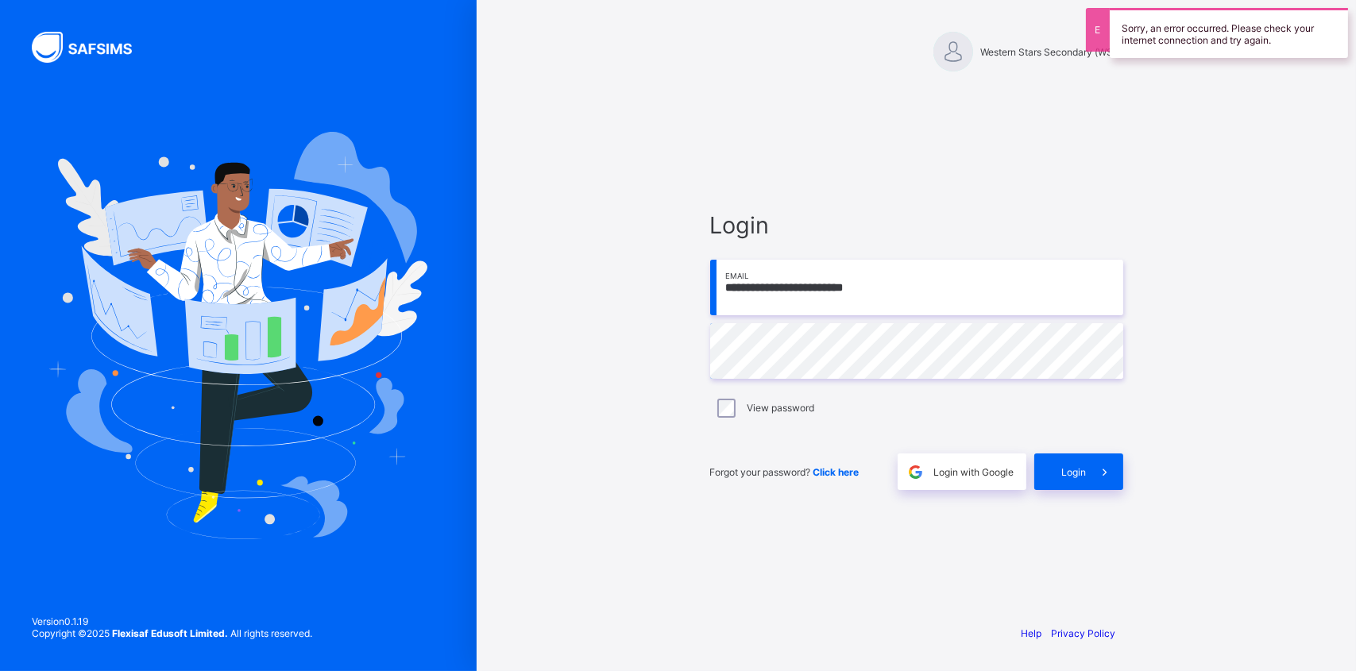
type input "**********"
click at [1082, 466] on span "Login" at bounding box center [1074, 472] width 25 height 12
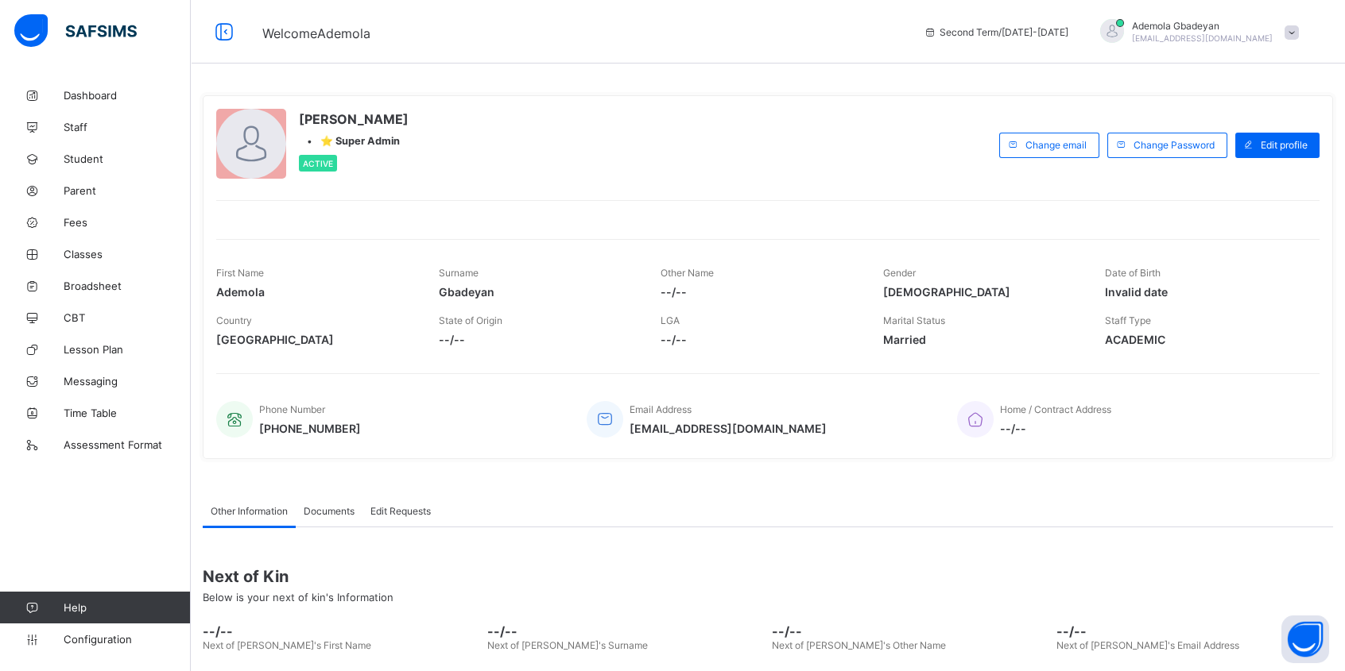
click at [113, 89] on span "Dashboard" at bounding box center [127, 95] width 127 height 13
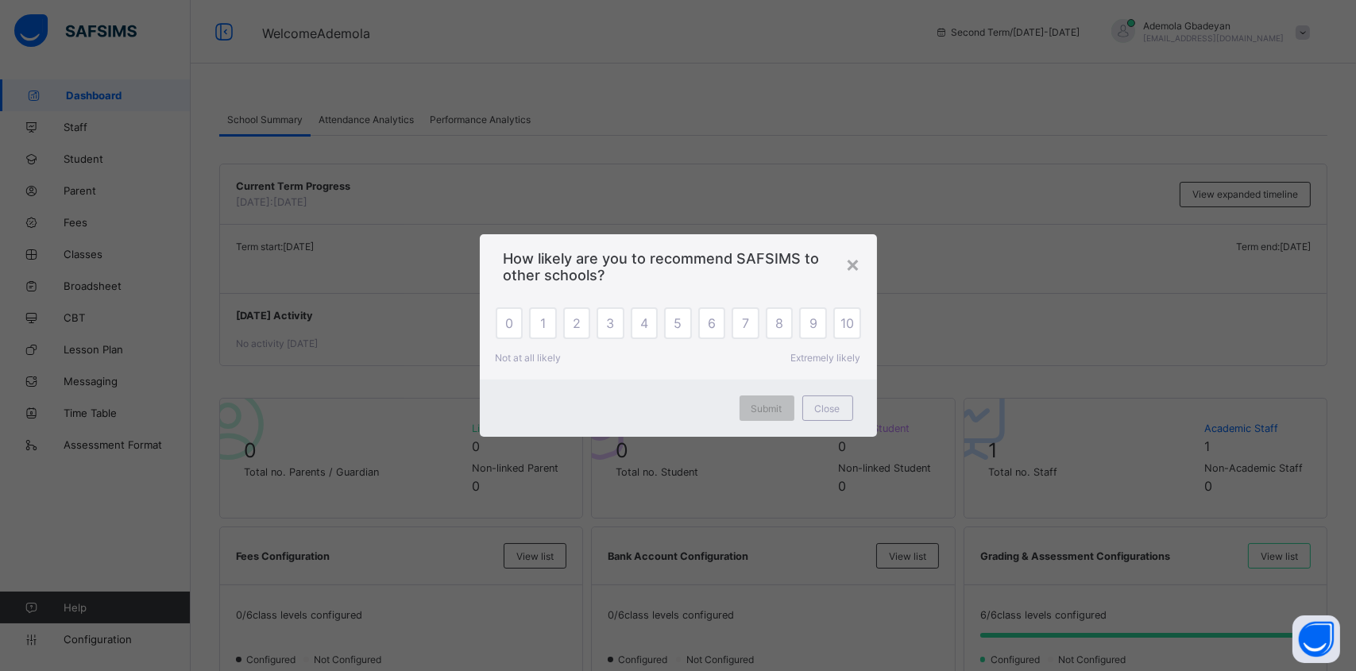
click at [853, 265] on div "×" at bounding box center [853, 263] width 15 height 27
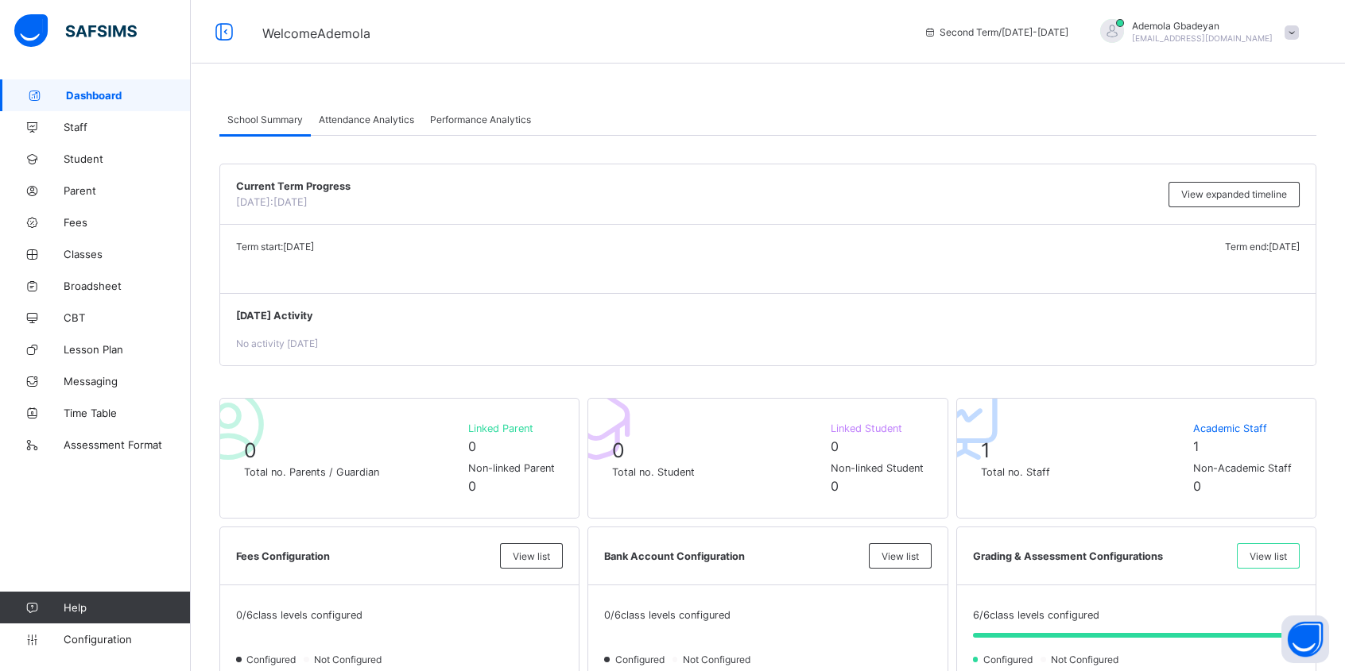
click at [101, 160] on span "Student" at bounding box center [127, 159] width 127 height 13
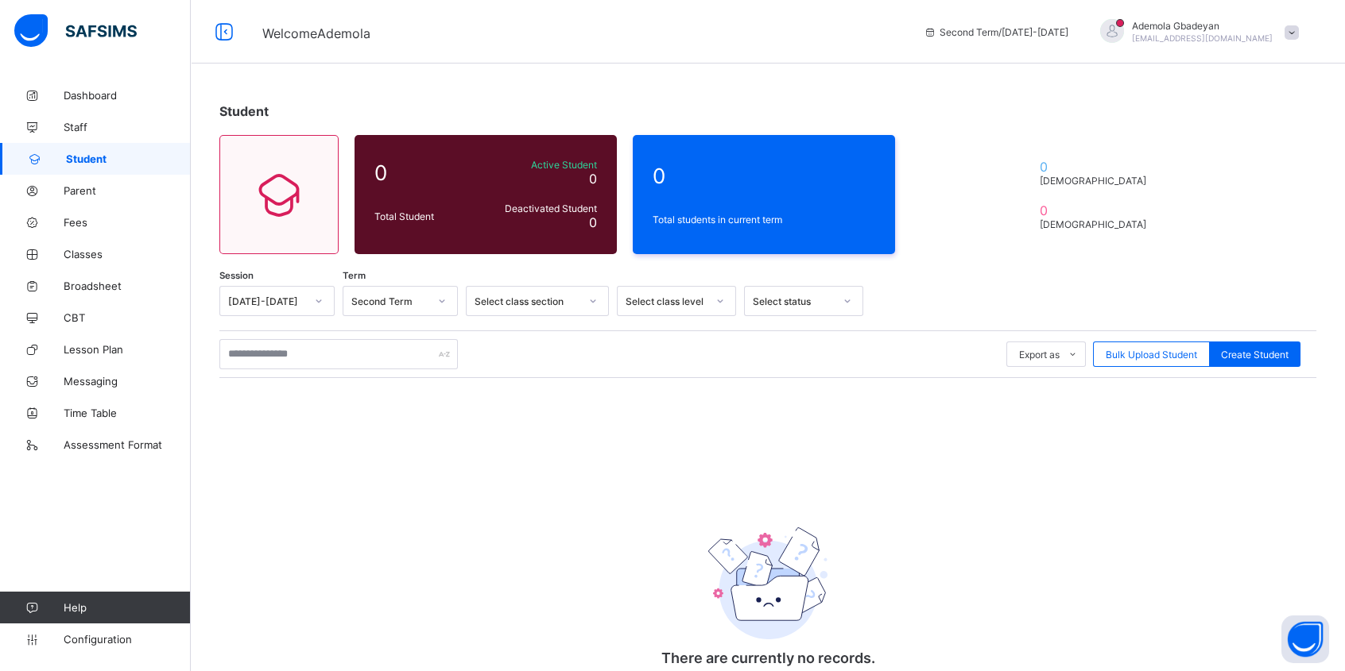
click at [1298, 27] on span at bounding box center [1291, 32] width 14 height 14
click at [1274, 183] on span "Subscription" at bounding box center [1233, 186] width 79 height 12
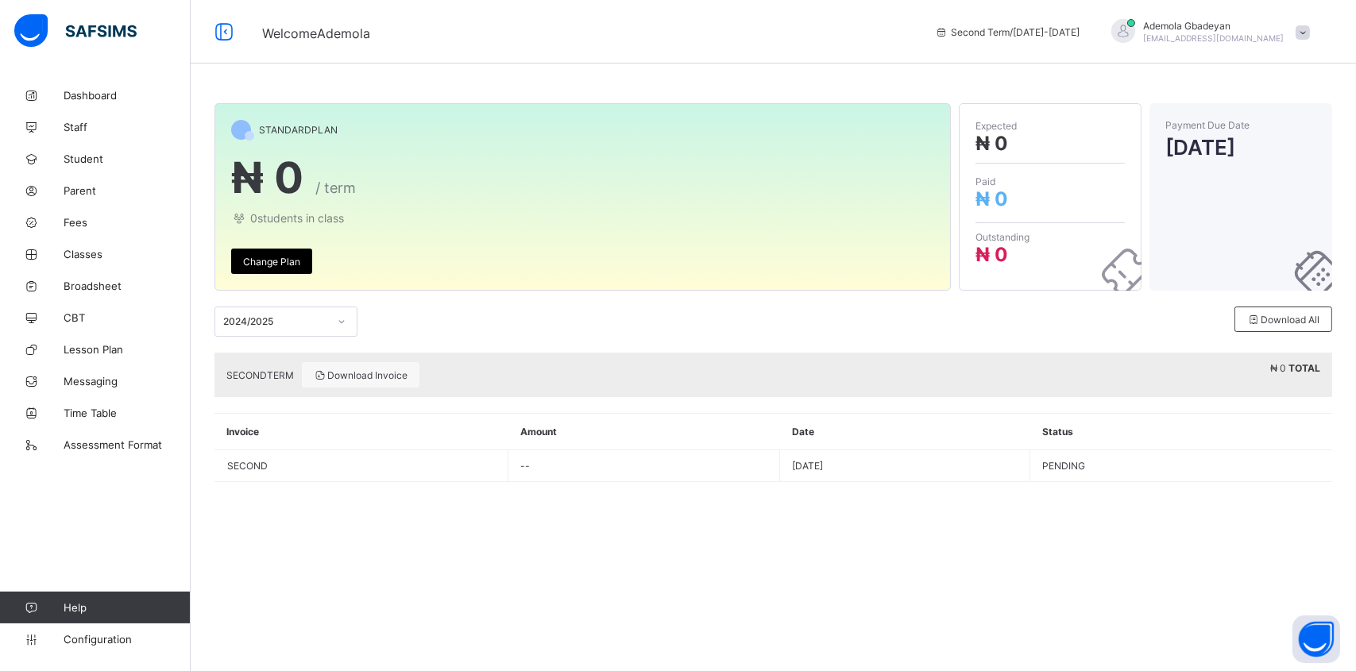
click at [267, 261] on span "Change Plan" at bounding box center [271, 262] width 57 height 12
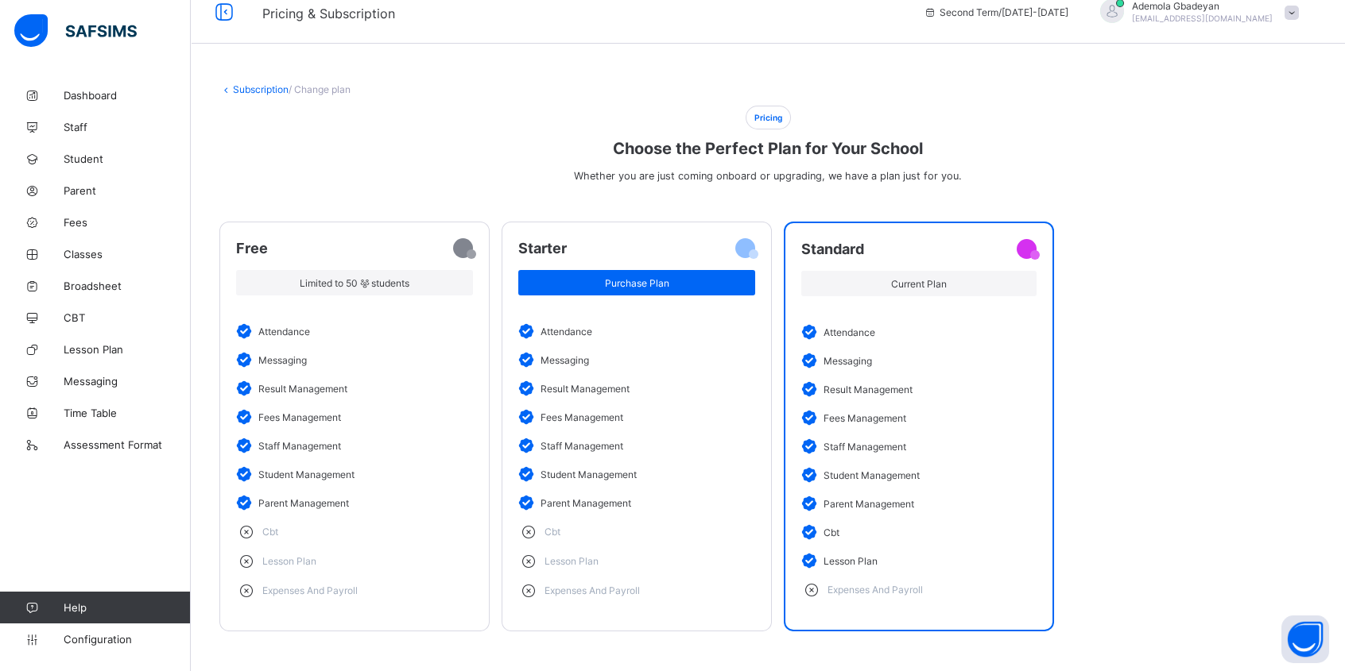
scroll to position [33, 0]
click at [658, 277] on span "Purchase Plan" at bounding box center [636, 283] width 213 height 12
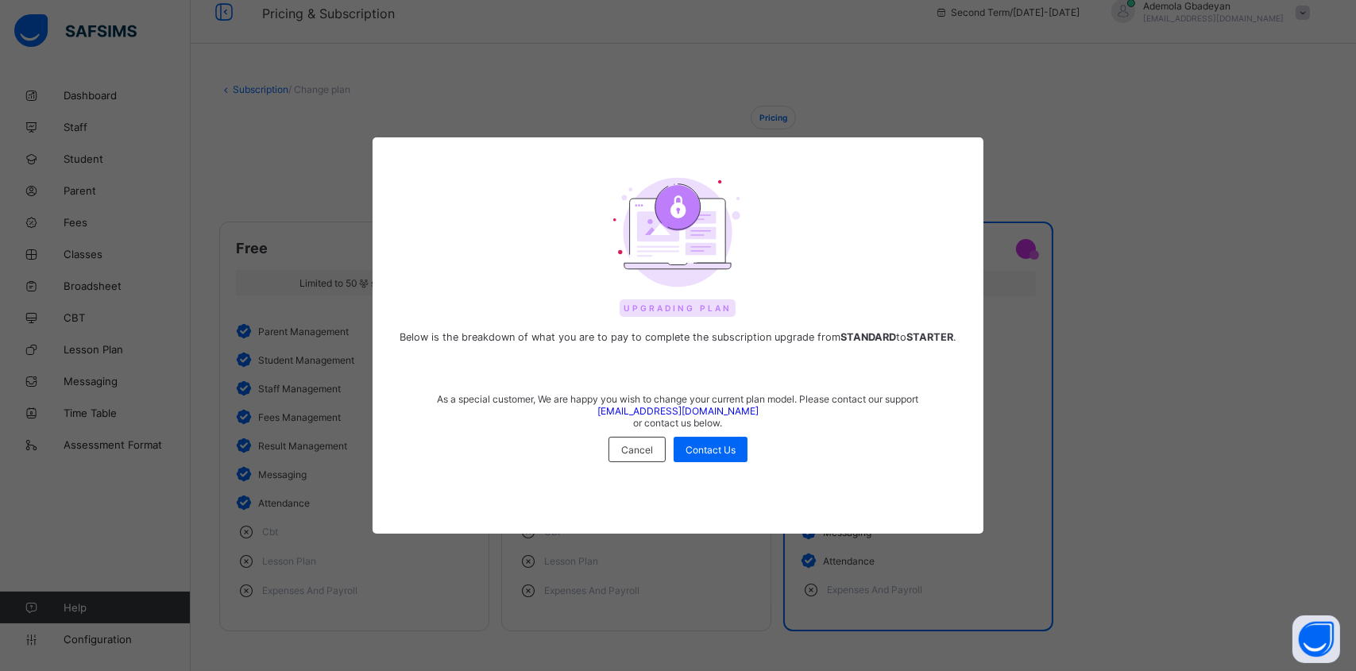
click at [629, 444] on span "Cancel" at bounding box center [637, 450] width 32 height 12
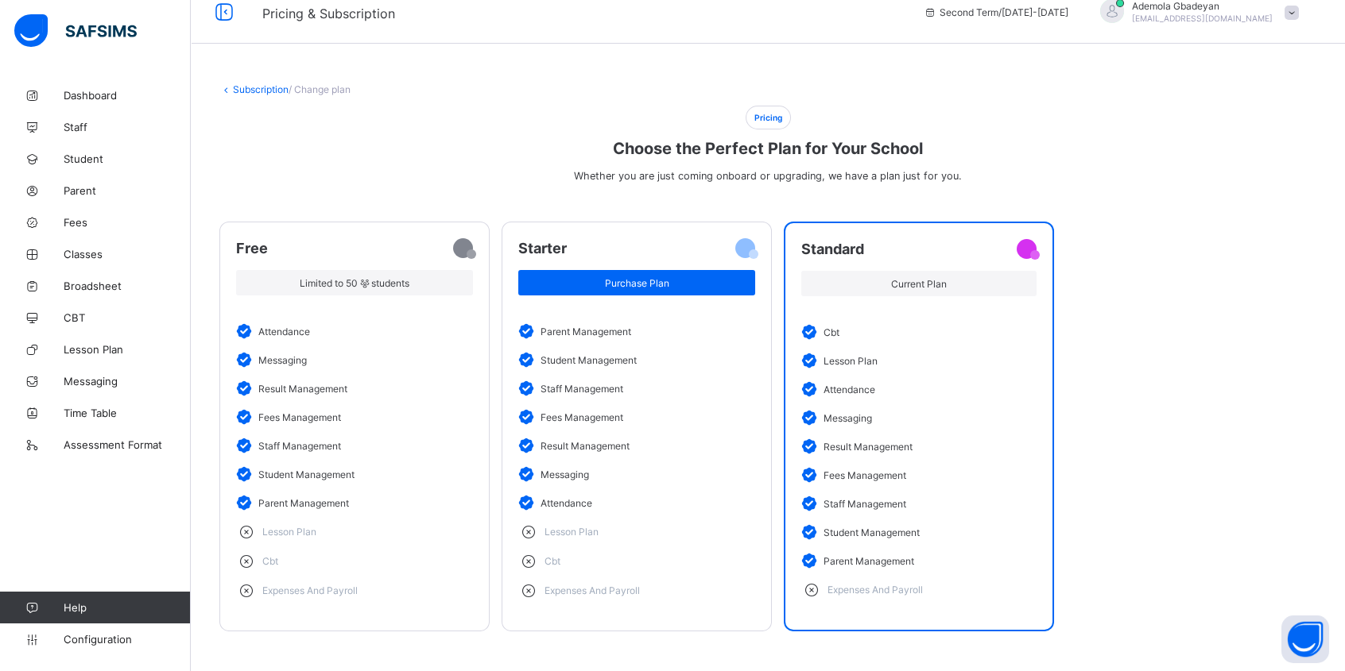
click at [883, 278] on span "Current Plan" at bounding box center [918, 284] width 211 height 12
click at [779, 106] on span "Pricing" at bounding box center [767, 118] width 45 height 24
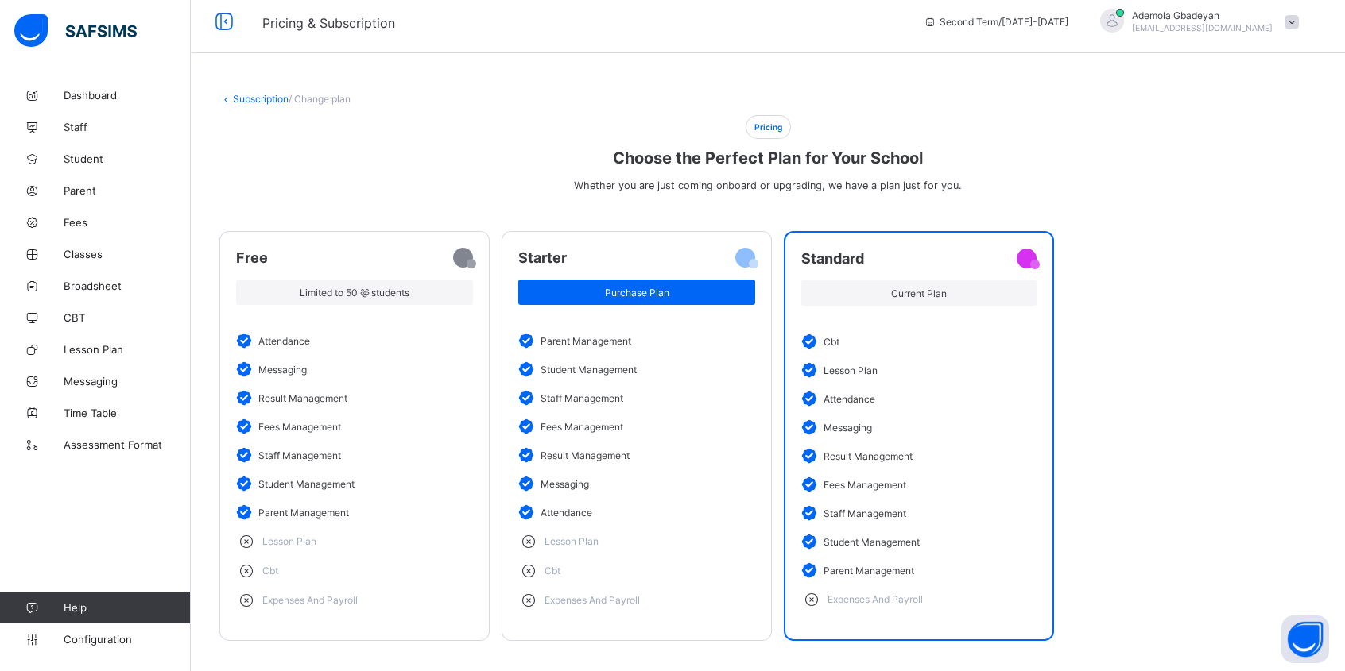
scroll to position [0, 0]
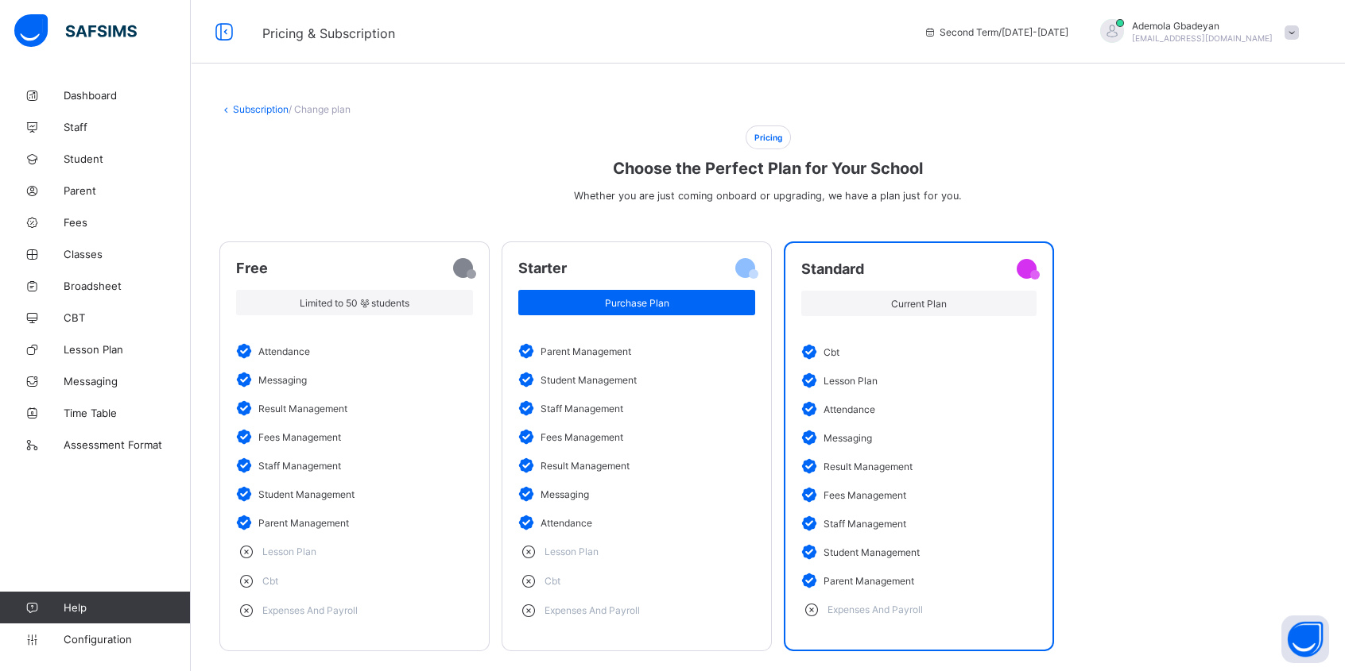
click at [1272, 33] on span "[EMAIL_ADDRESS][DOMAIN_NAME]" at bounding box center [1202, 38] width 141 height 10
click at [1237, 206] on span "Logout" at bounding box center [1246, 214] width 105 height 18
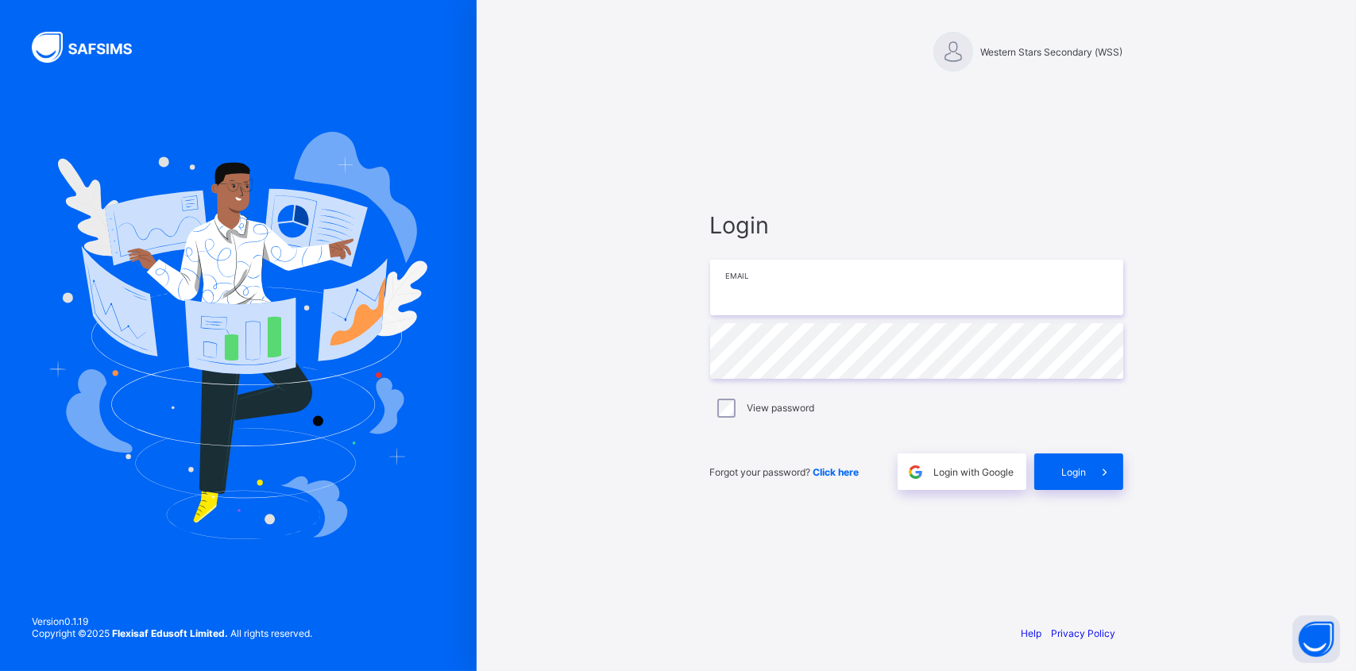
click at [941, 298] on input "email" at bounding box center [916, 288] width 413 height 56
type input "**********"
click at [1101, 472] on icon at bounding box center [1105, 472] width 17 height 15
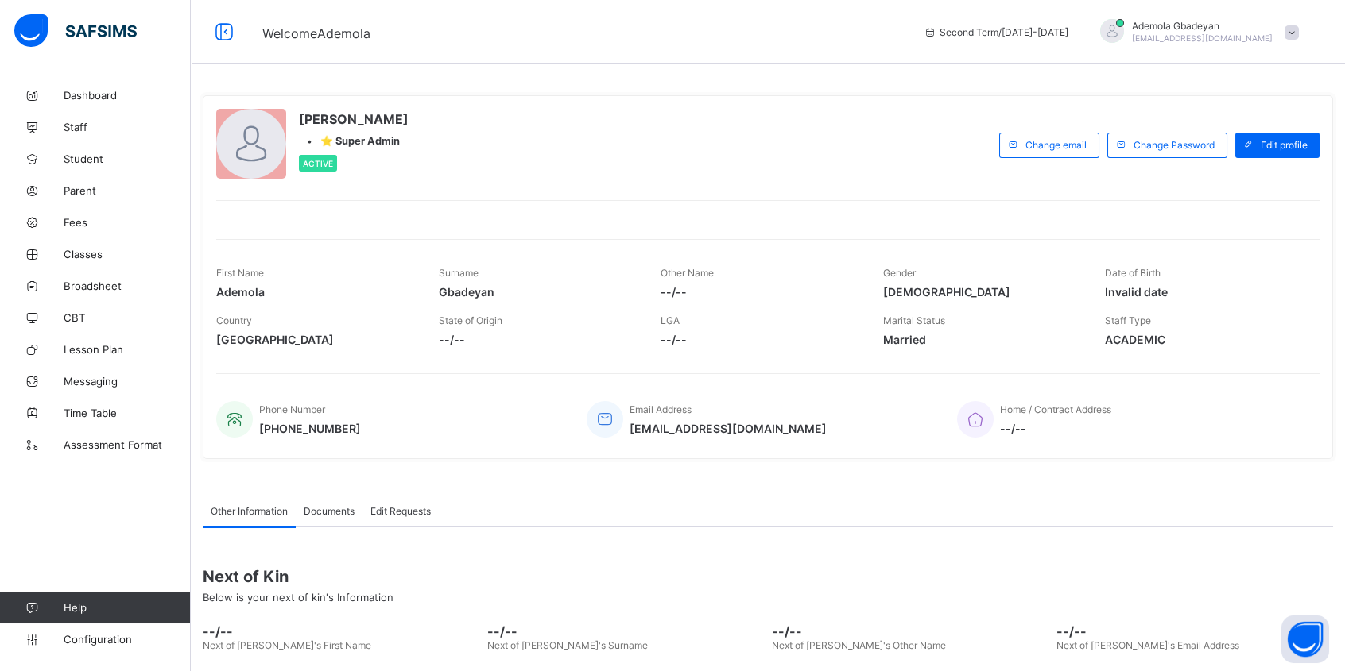
click at [79, 278] on link "Broadsheet" at bounding box center [95, 286] width 191 height 32
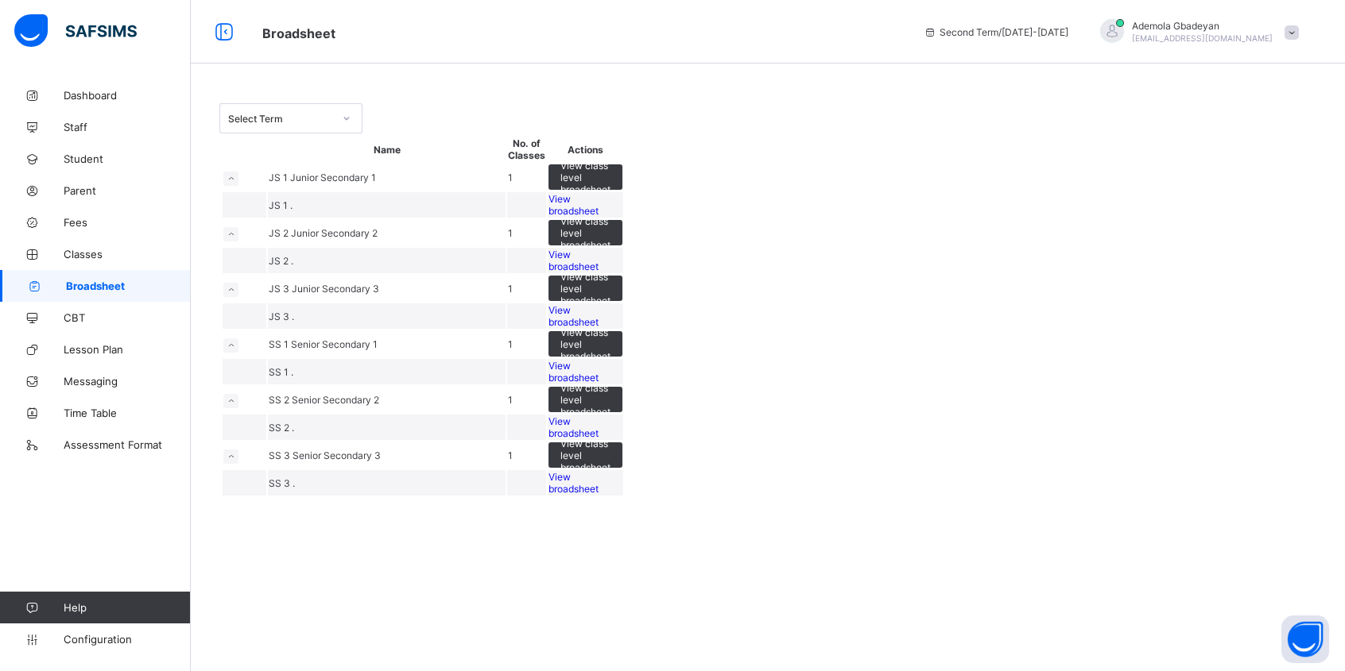
click at [105, 282] on span "Broadsheet" at bounding box center [128, 286] width 125 height 13
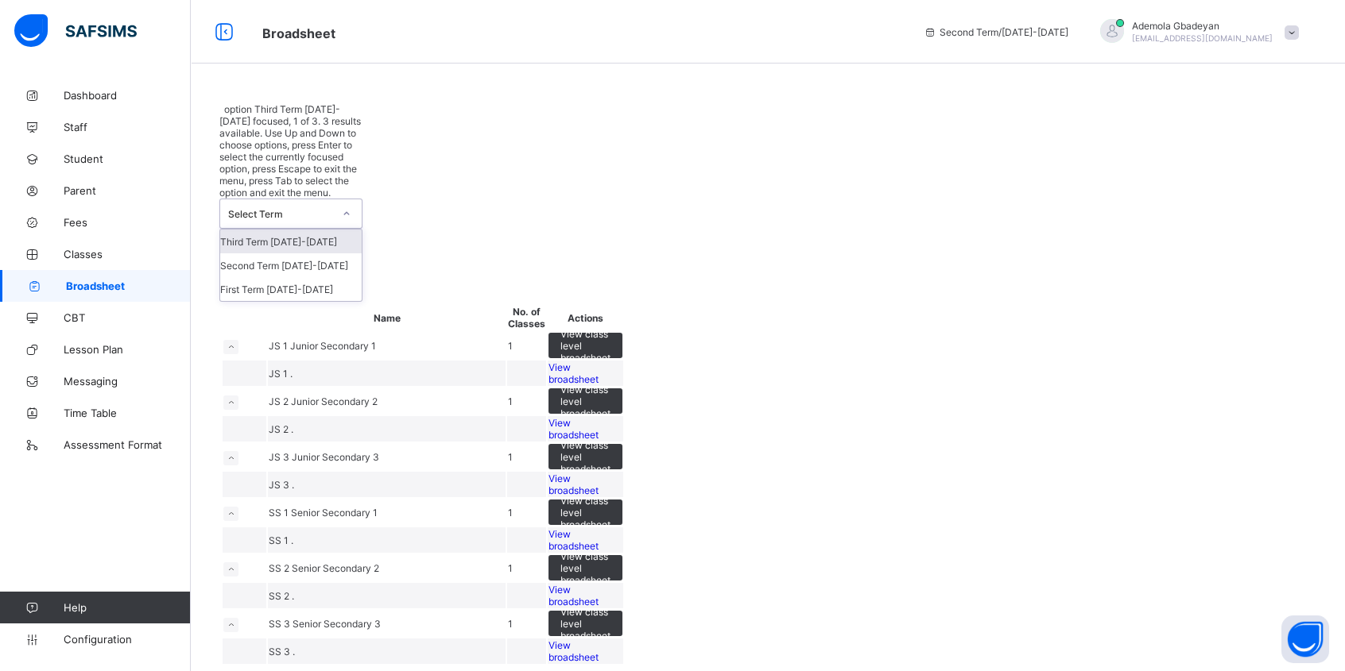
click at [342, 206] on icon at bounding box center [347, 214] width 10 height 16
click at [313, 230] on div "Third Term 2024-2025" at bounding box center [290, 242] width 141 height 24
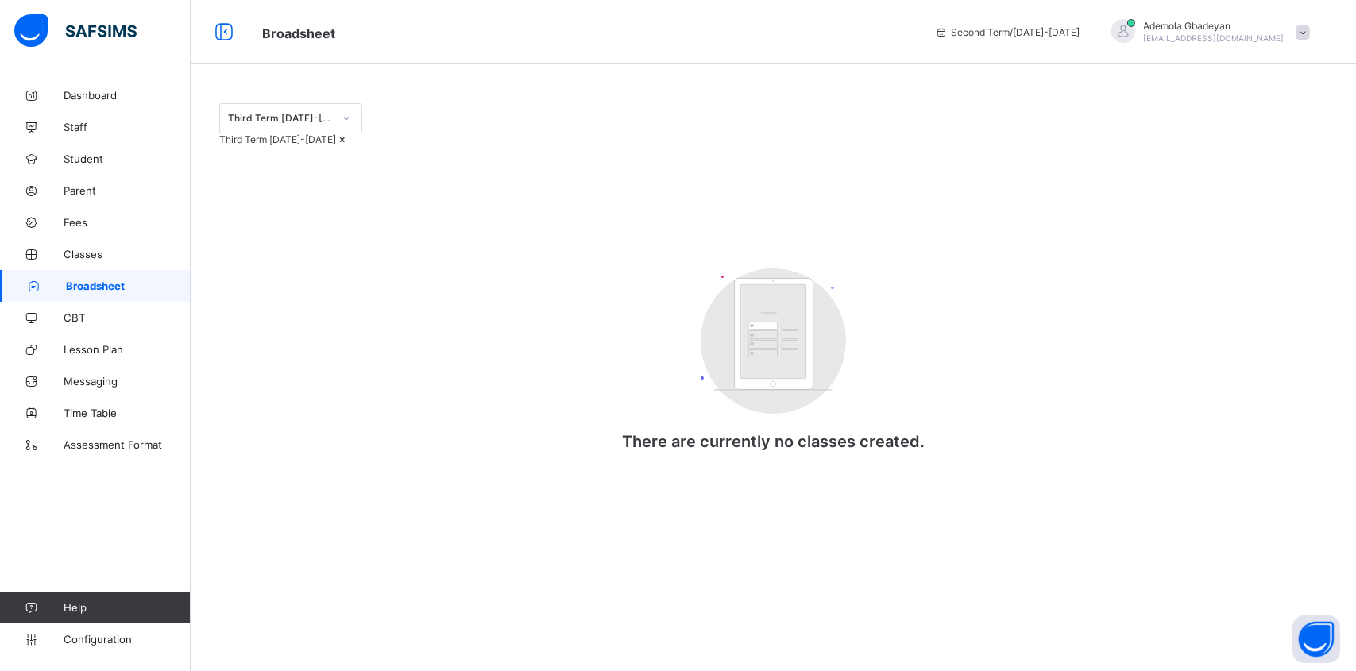
click at [1275, 33] on span "[EMAIL_ADDRESS][DOMAIN_NAME]" at bounding box center [1214, 38] width 141 height 10
click at [76, 89] on span "Dashboard" at bounding box center [127, 95] width 127 height 13
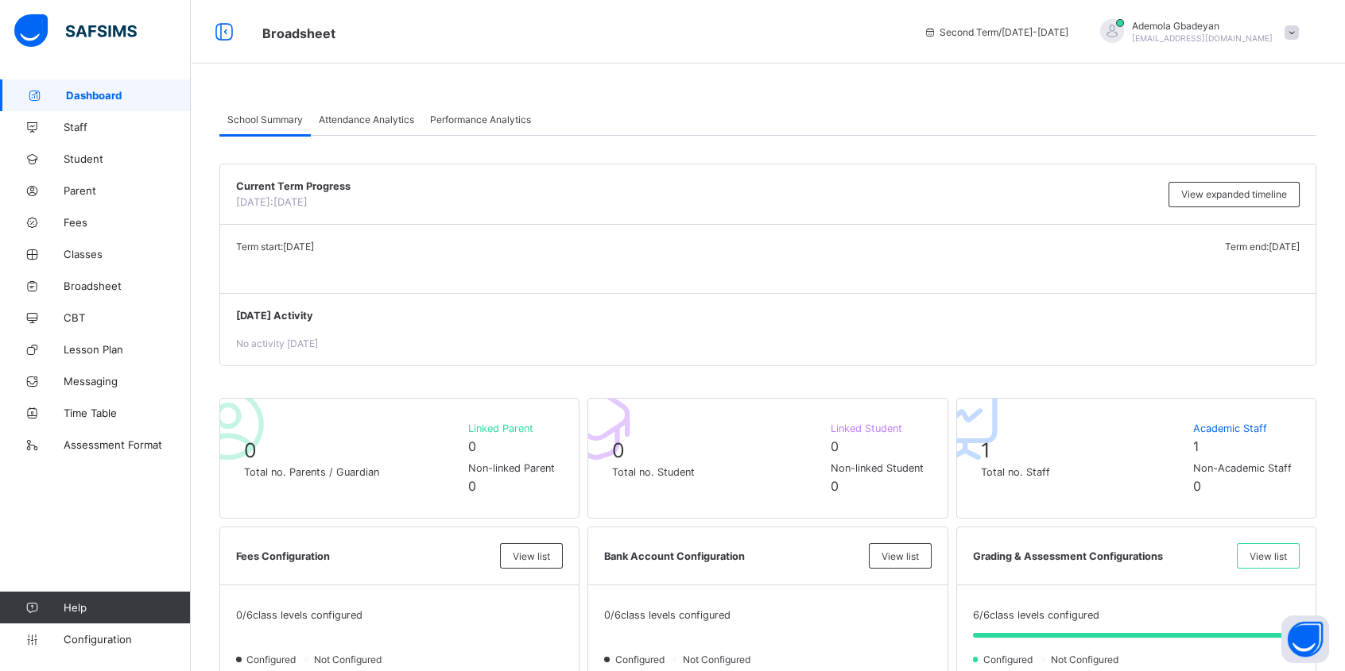
click at [1298, 29] on span at bounding box center [1291, 32] width 14 height 14
click at [1261, 206] on span "Logout" at bounding box center [1246, 214] width 105 height 18
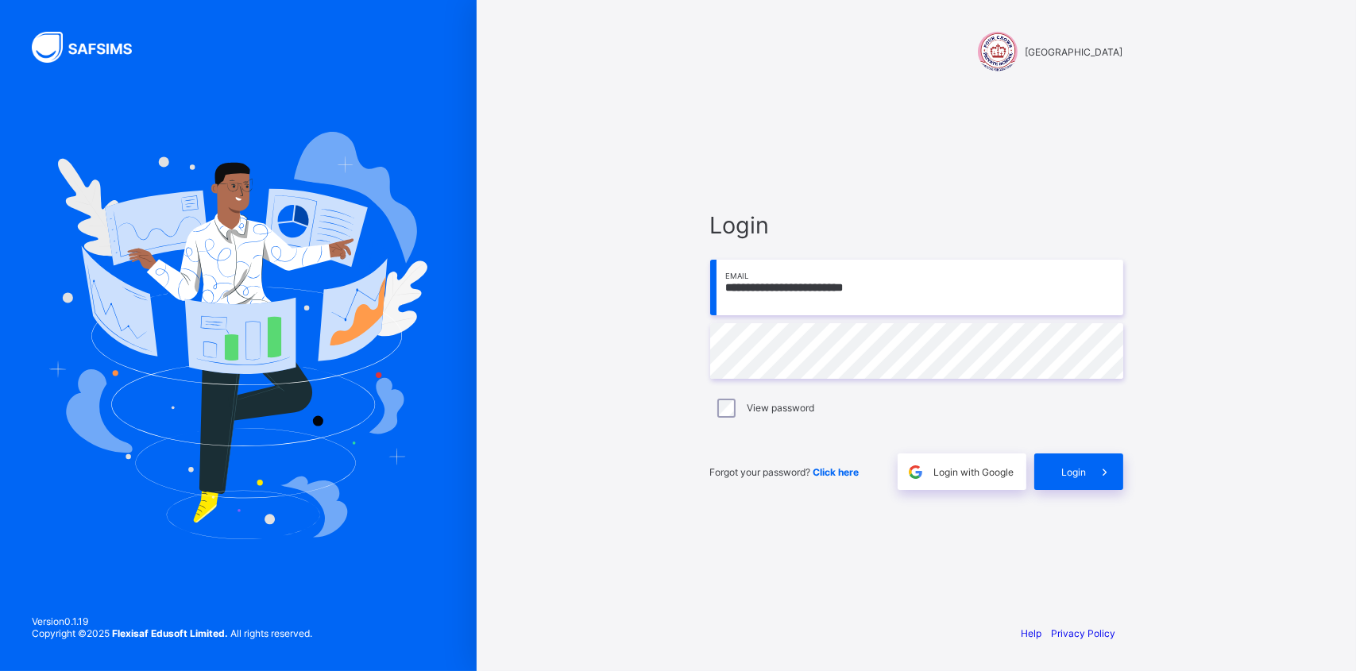
type input "**********"
click at [1078, 478] on span "Login" at bounding box center [1074, 472] width 25 height 12
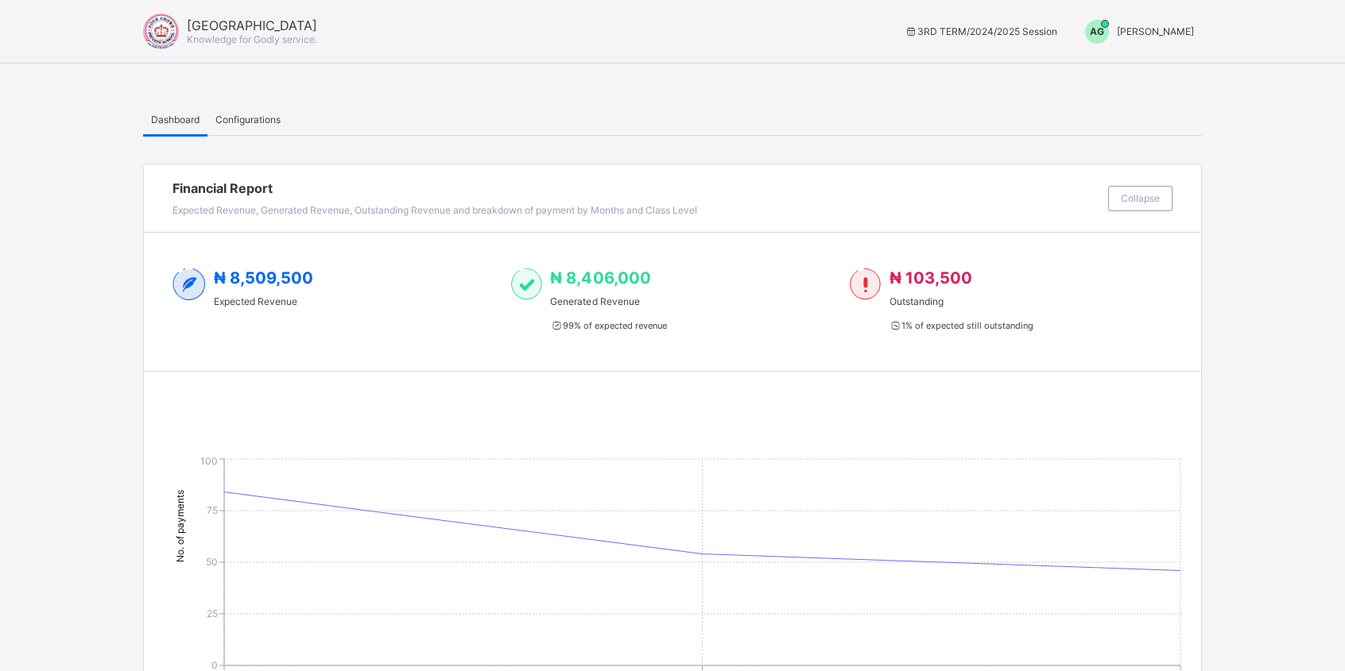
click at [1155, 36] on span "[PERSON_NAME]" at bounding box center [1154, 31] width 77 height 12
click at [1159, 68] on span "Switch to Admin View" at bounding box center [1134, 68] width 121 height 18
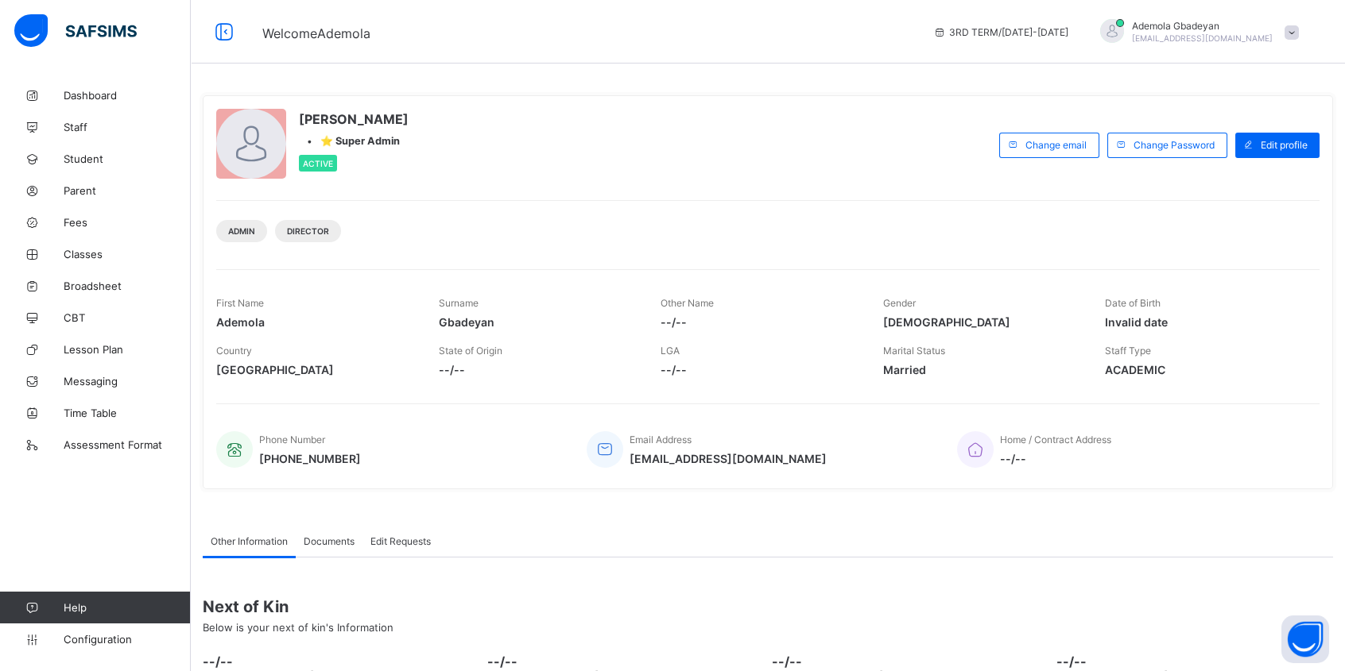
click at [147, 284] on span "Broadsheet" at bounding box center [127, 286] width 127 height 13
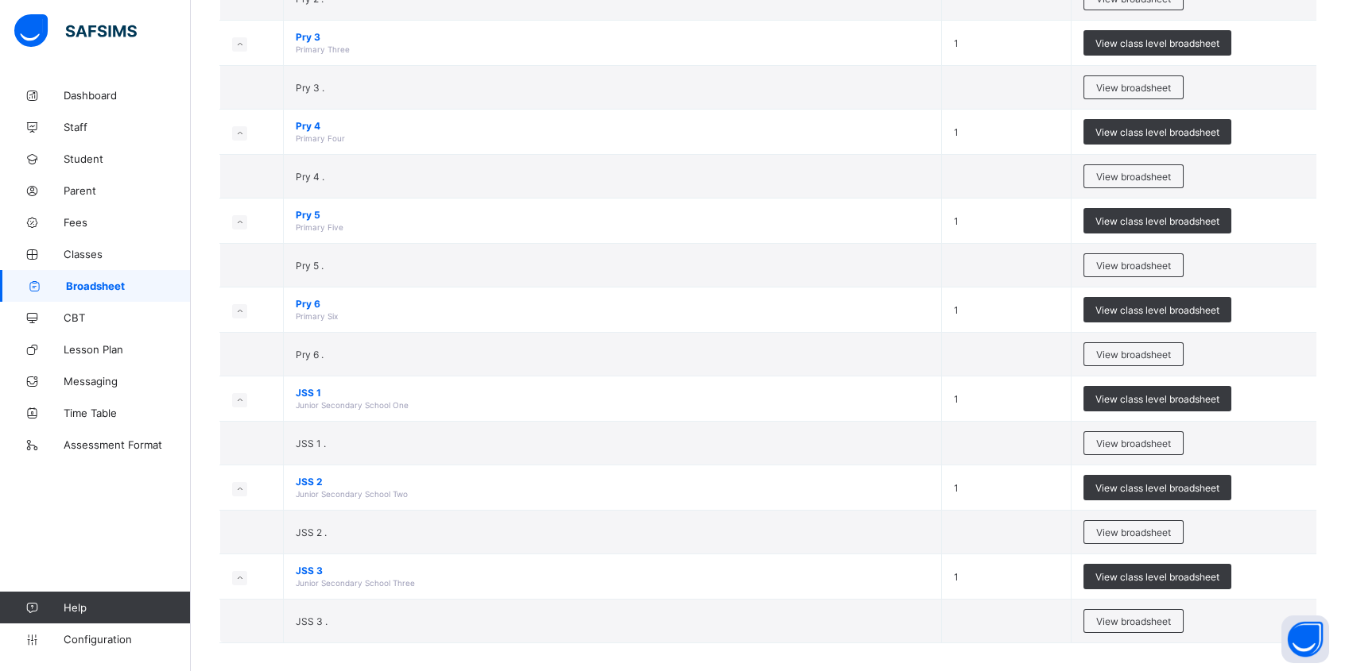
scroll to position [798, 0]
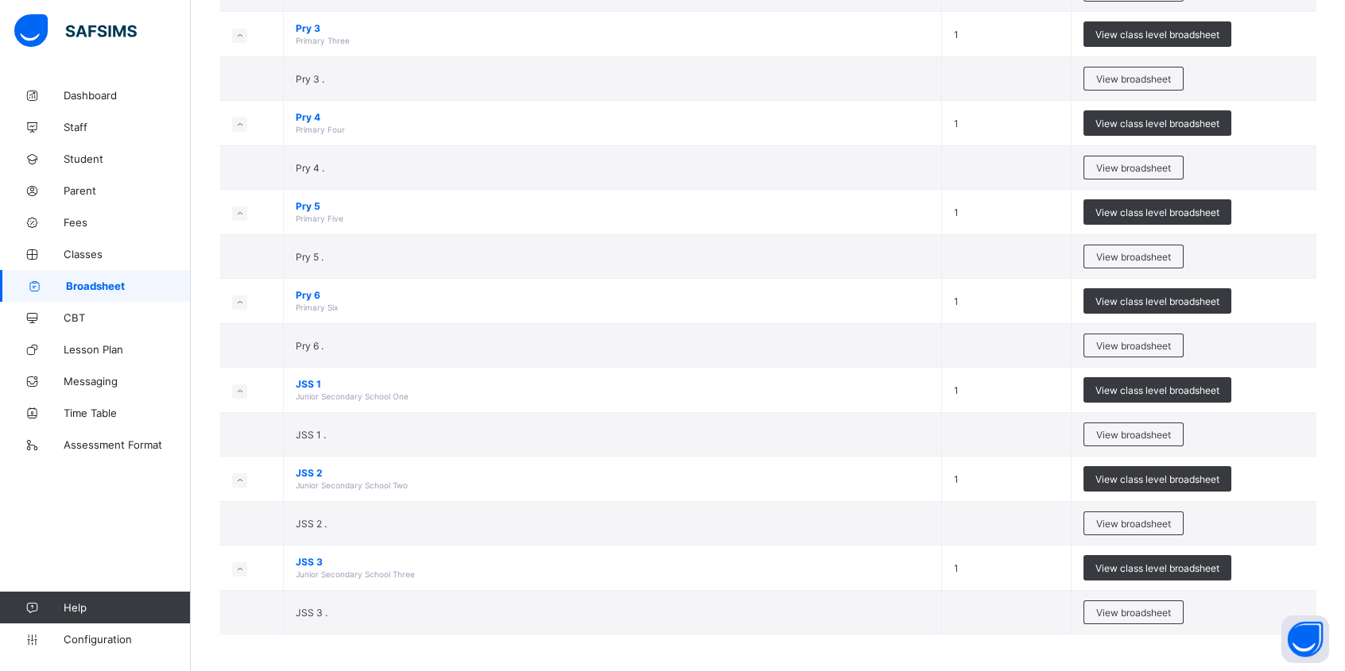
click at [1148, 435] on span "View broadsheet" at bounding box center [1133, 435] width 75 height 12
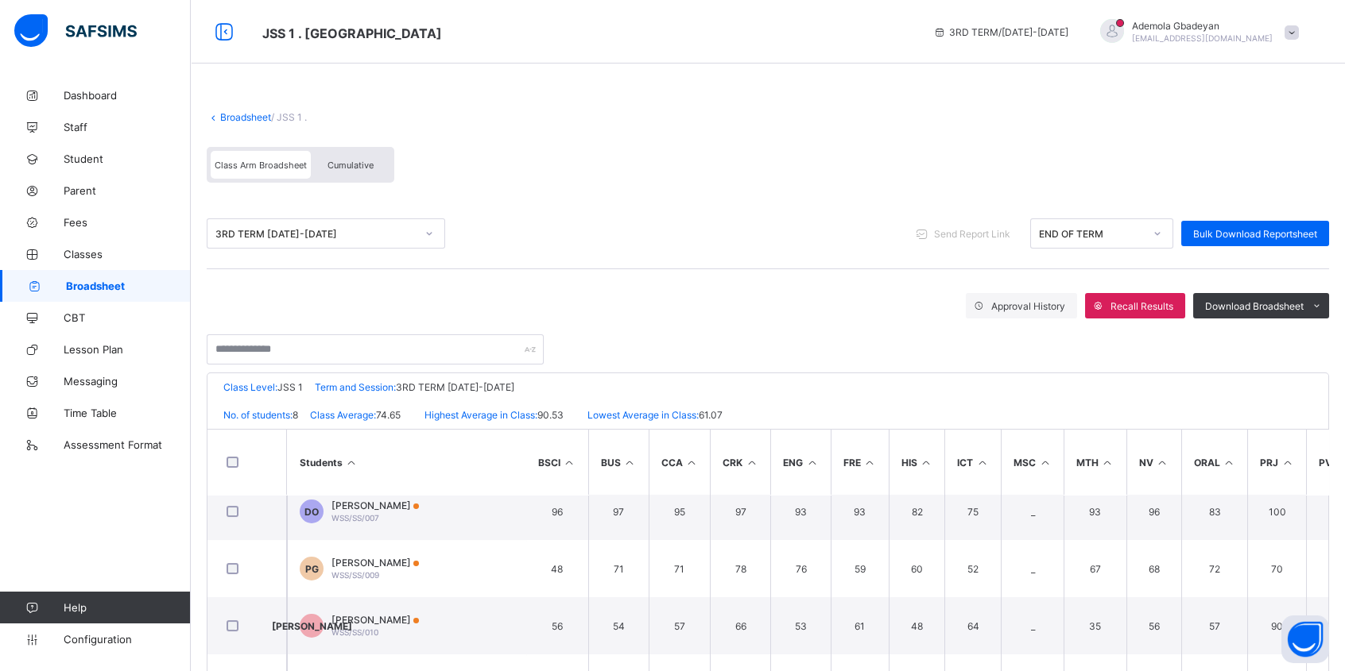
scroll to position [132, 0]
click at [386, 500] on span "[PERSON_NAME]" at bounding box center [374, 506] width 87 height 12
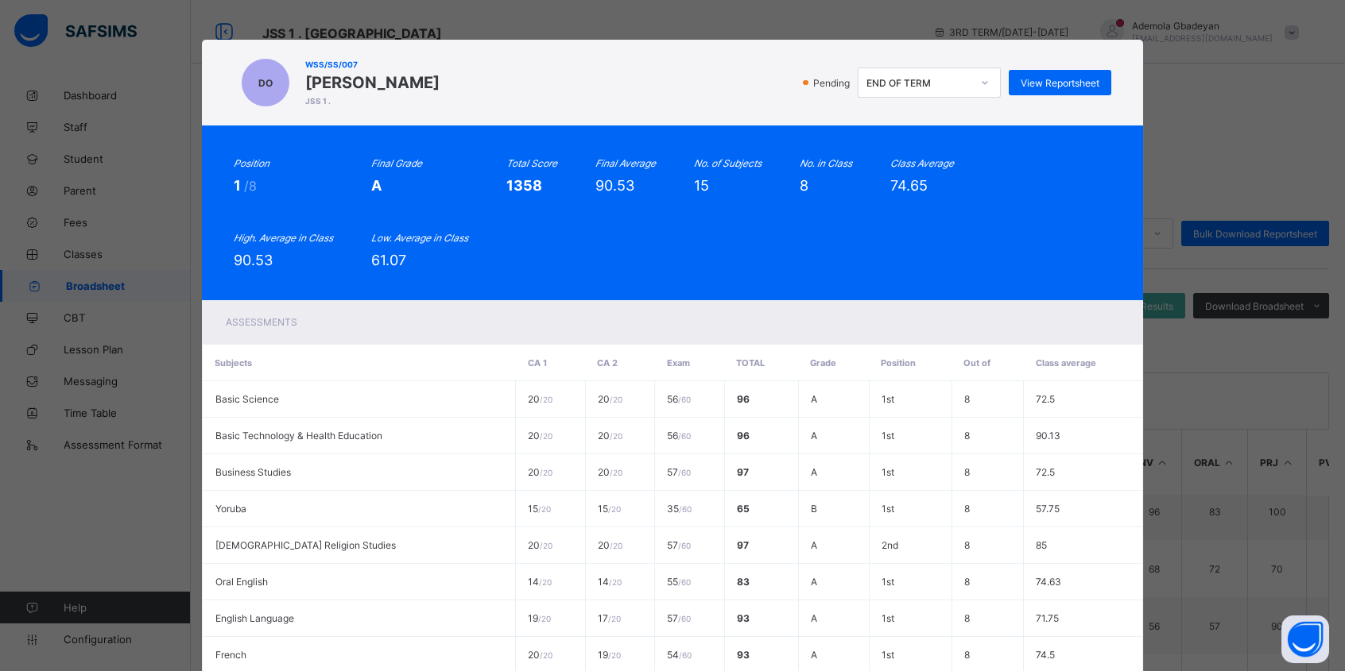
click at [1045, 78] on span "View Reportsheet" at bounding box center [1059, 83] width 79 height 12
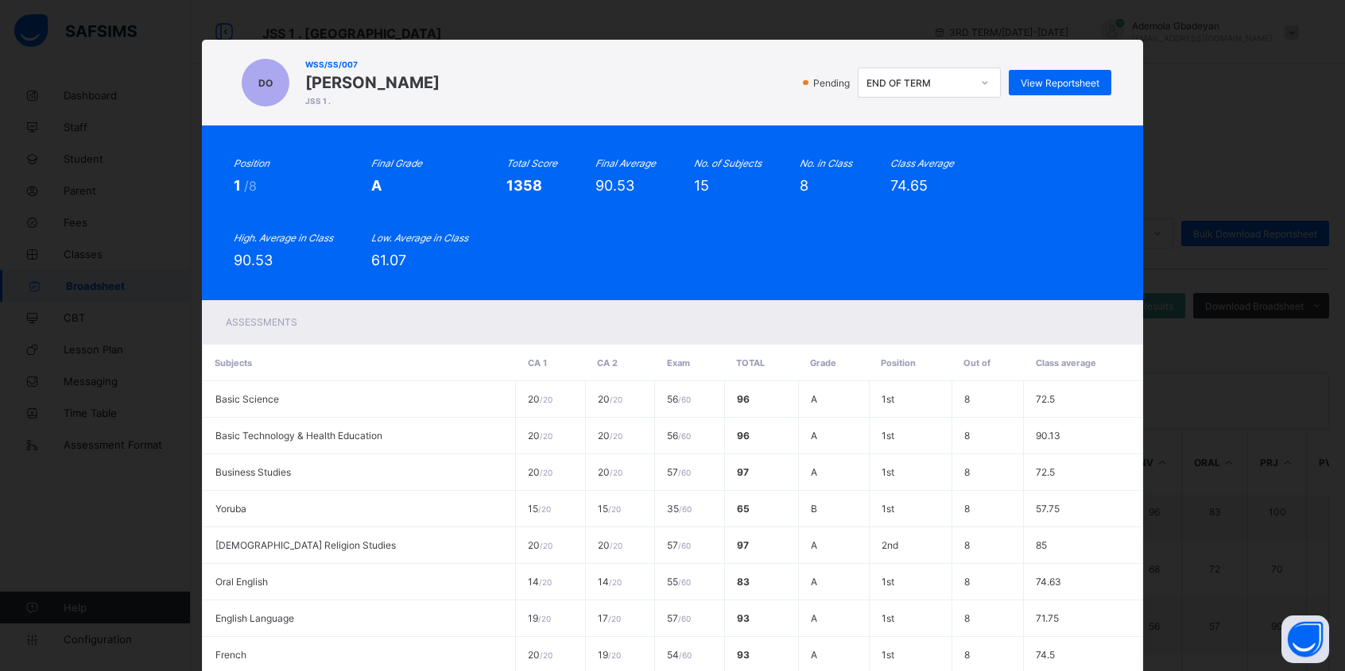
click at [1202, 89] on div "DO WSS/SS/007 Daniella Ogunyade JSS 1 . Pending END OF TERM View Reportsheet Po…" at bounding box center [672, 335] width 1345 height 671
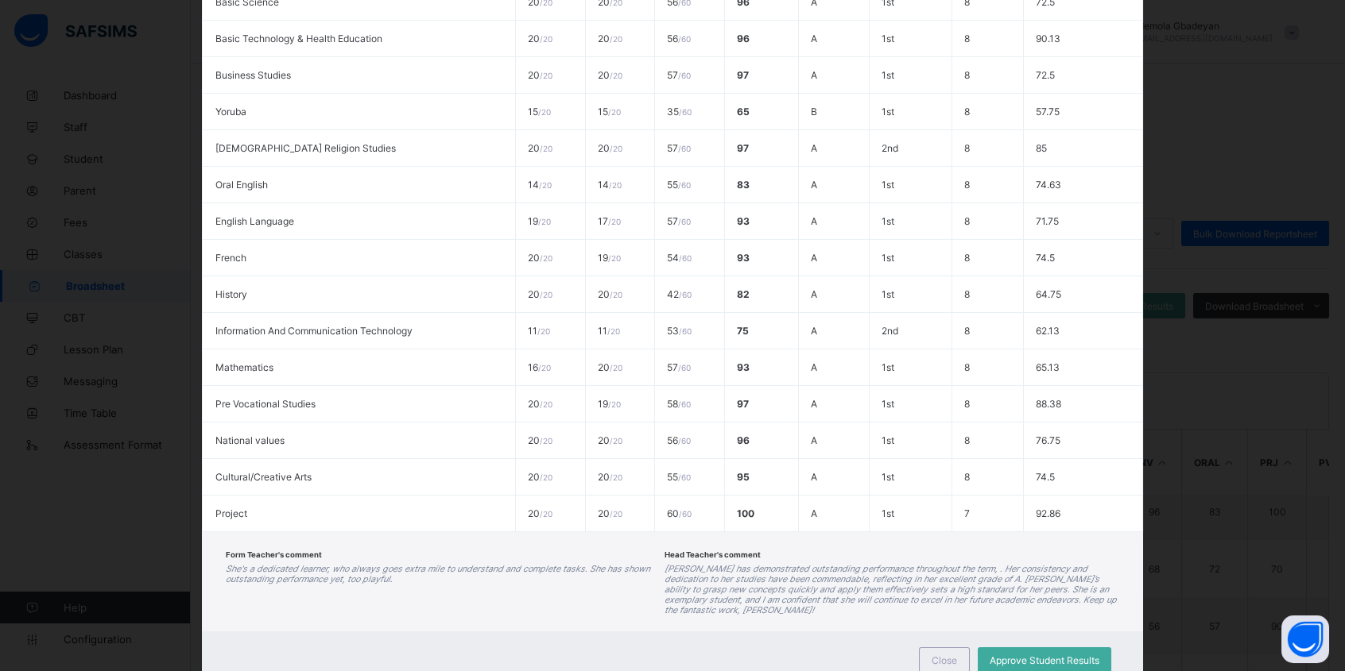
scroll to position [446, 0]
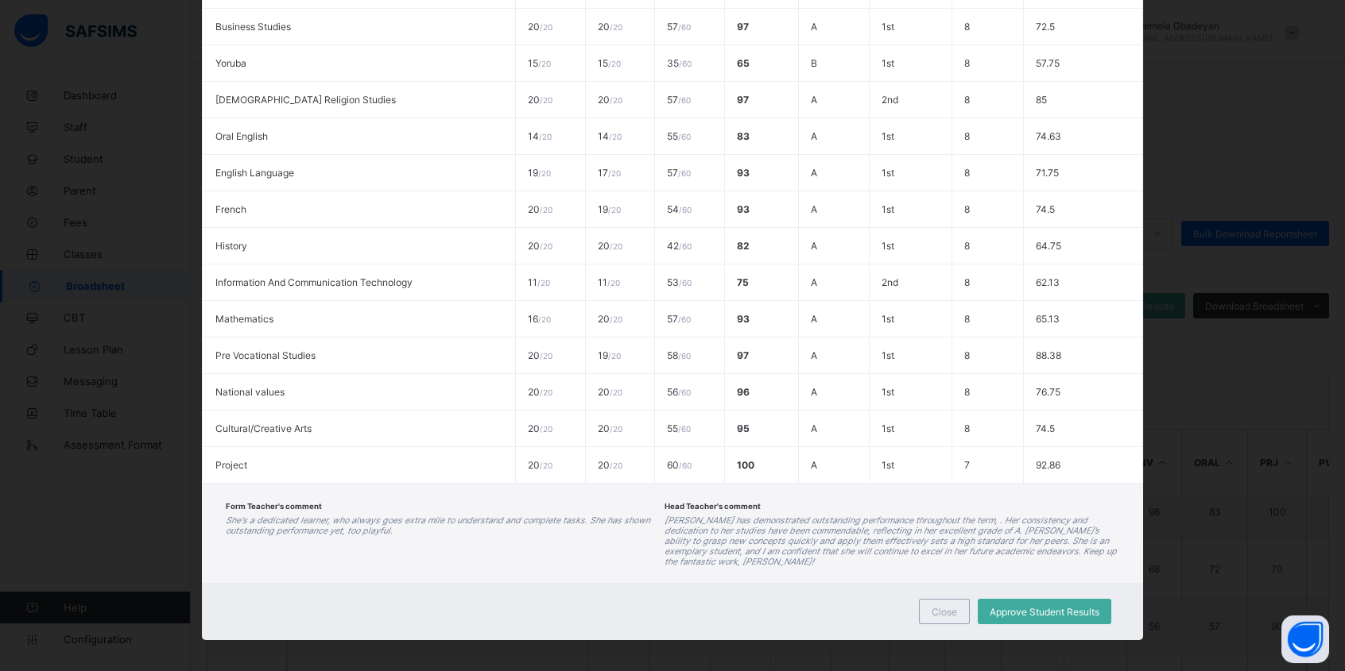
click at [954, 606] on span "Close" at bounding box center [943, 612] width 25 height 12
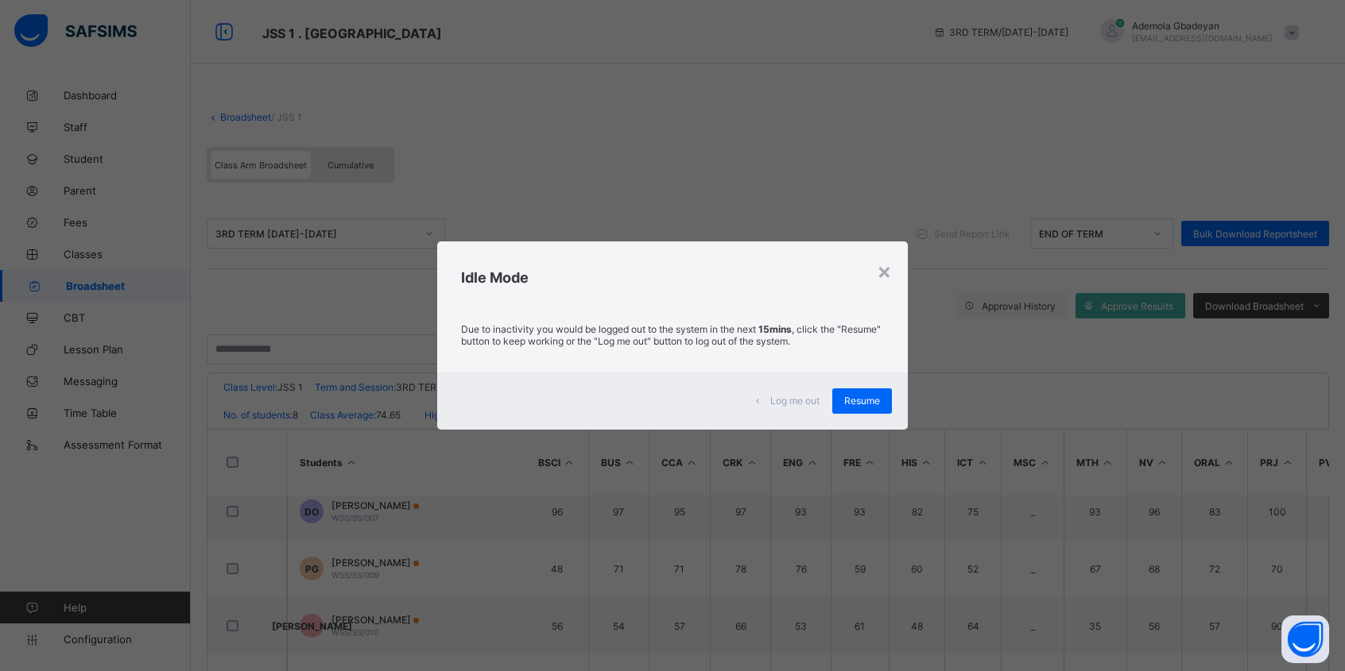
click at [862, 393] on div "Resume" at bounding box center [862, 401] width 60 height 25
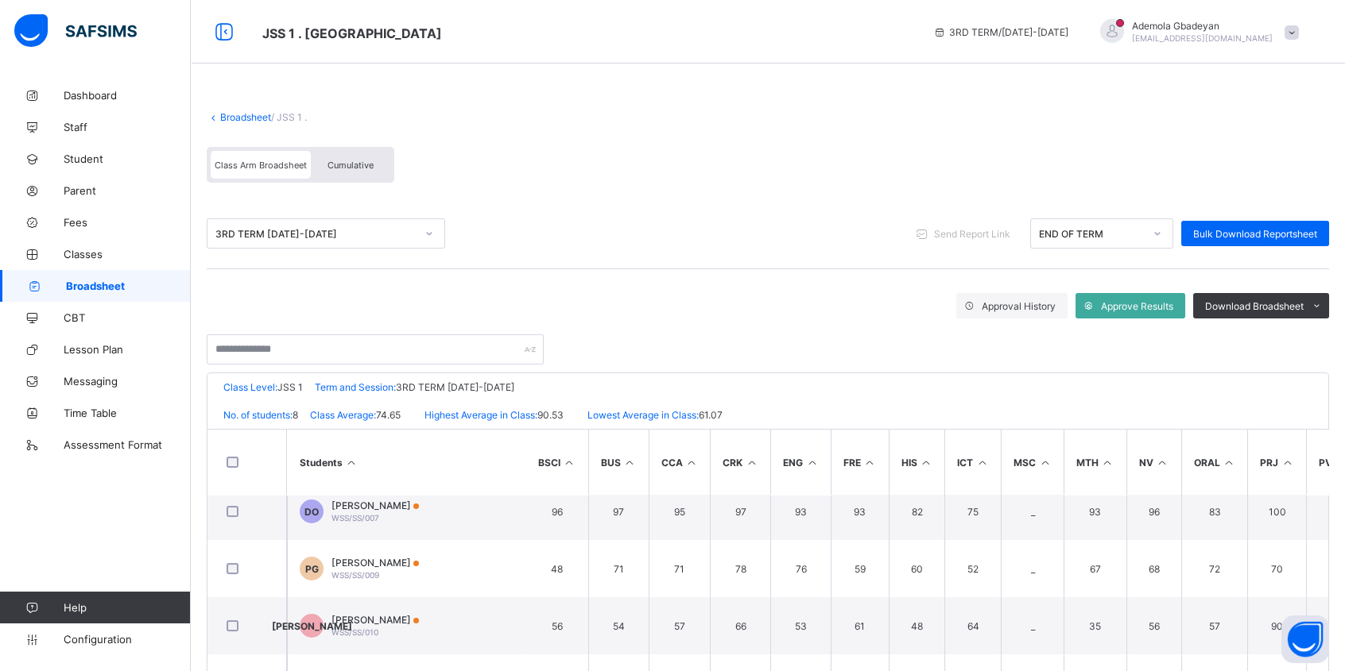
click at [1298, 33] on span at bounding box center [1291, 32] width 14 height 14
click at [1225, 60] on div "3RD TERM / 2024-2025 Ademola Gbadeyan ademolagbadeyan@gmail.com" at bounding box center [1135, 32] width 420 height 64
click at [1255, 235] on span "Bulk Download Reportsheet" at bounding box center [1255, 234] width 124 height 12
click at [1258, 233] on span "Bulk Download Reportsheet" at bounding box center [1255, 234] width 124 height 12
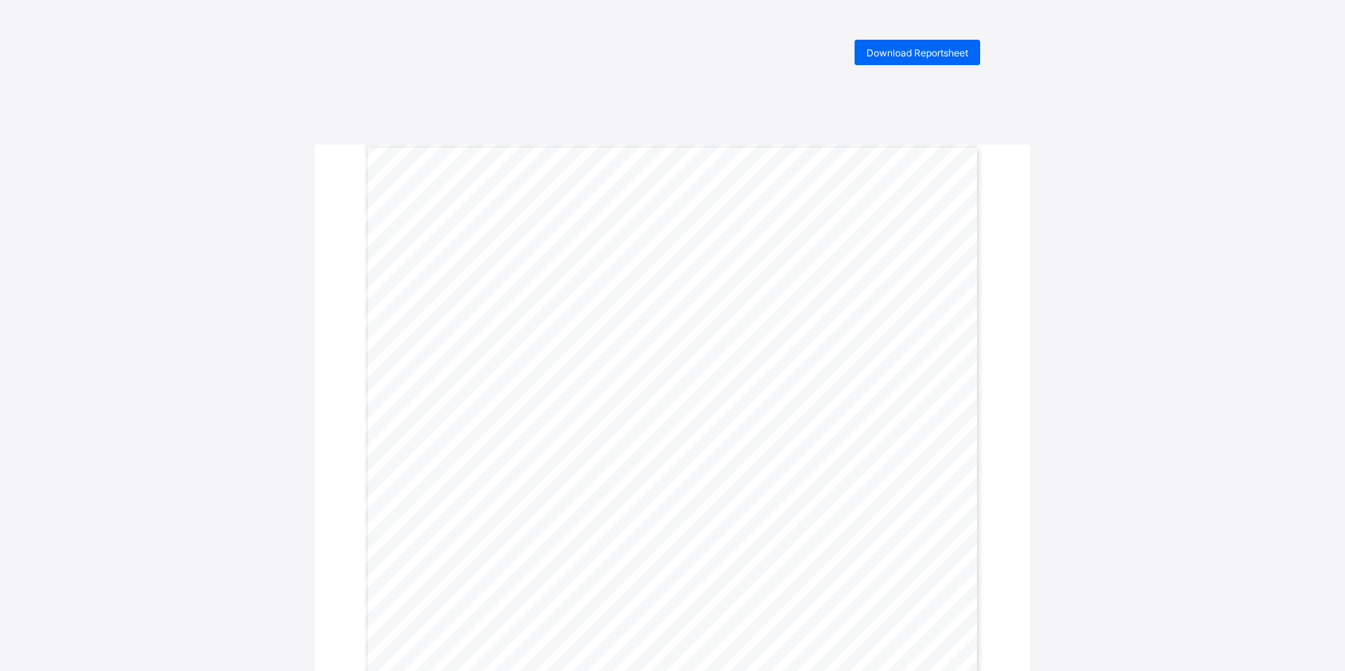
click at [1103, 144] on div "Download Reportsheet END OF TERM REPORT | 3RD TERM 2024-2025 NAME Daniella Ogun…" at bounding box center [672, 527] width 1345 height 975
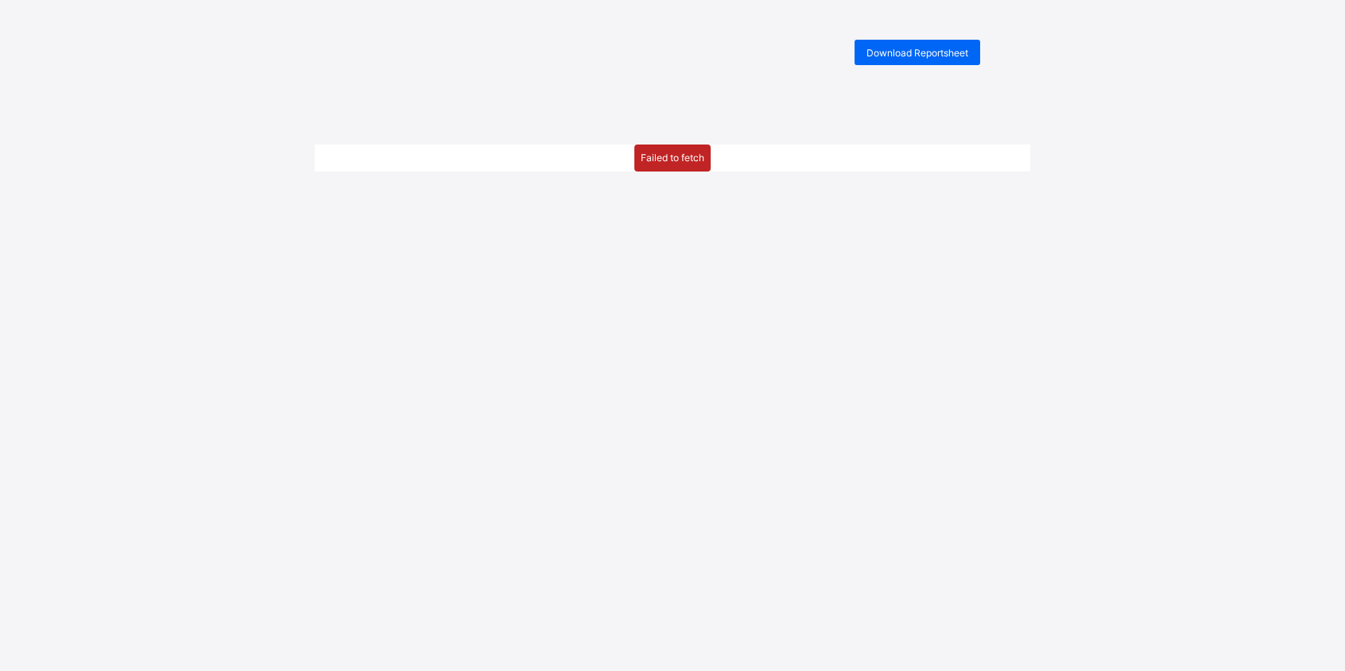
click at [648, 153] on div "Failed to fetch" at bounding box center [672, 158] width 76 height 27
click at [939, 45] on div "Download Reportsheet" at bounding box center [917, 52] width 126 height 25
